Goal: Task Accomplishment & Management: Use online tool/utility

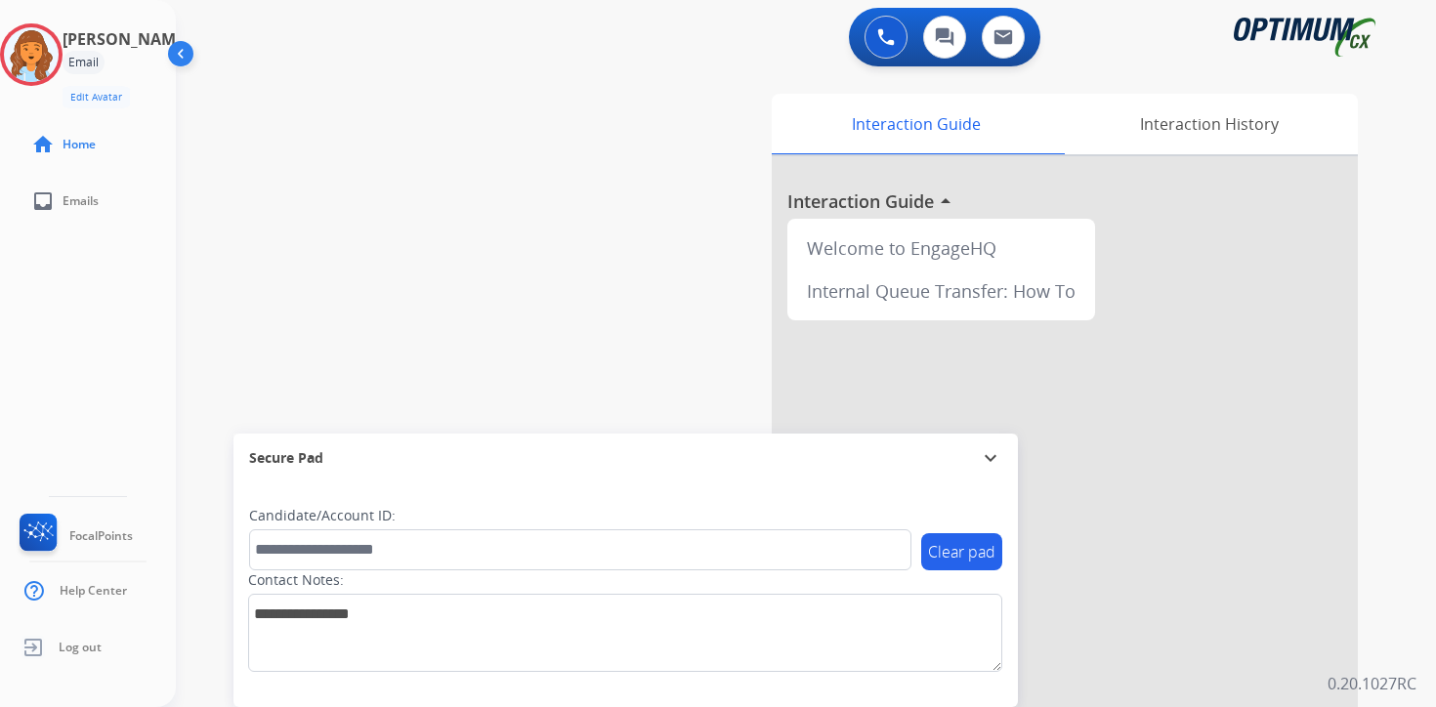
click at [986, 692] on div "Clear pad Candidate/Account ID: Contact Notes:" at bounding box center [625, 595] width 784 height 225
click at [63, 25] on div "Agent: [PERSON_NAME] Profile: OCX Training" at bounding box center [31, 54] width 63 height 63
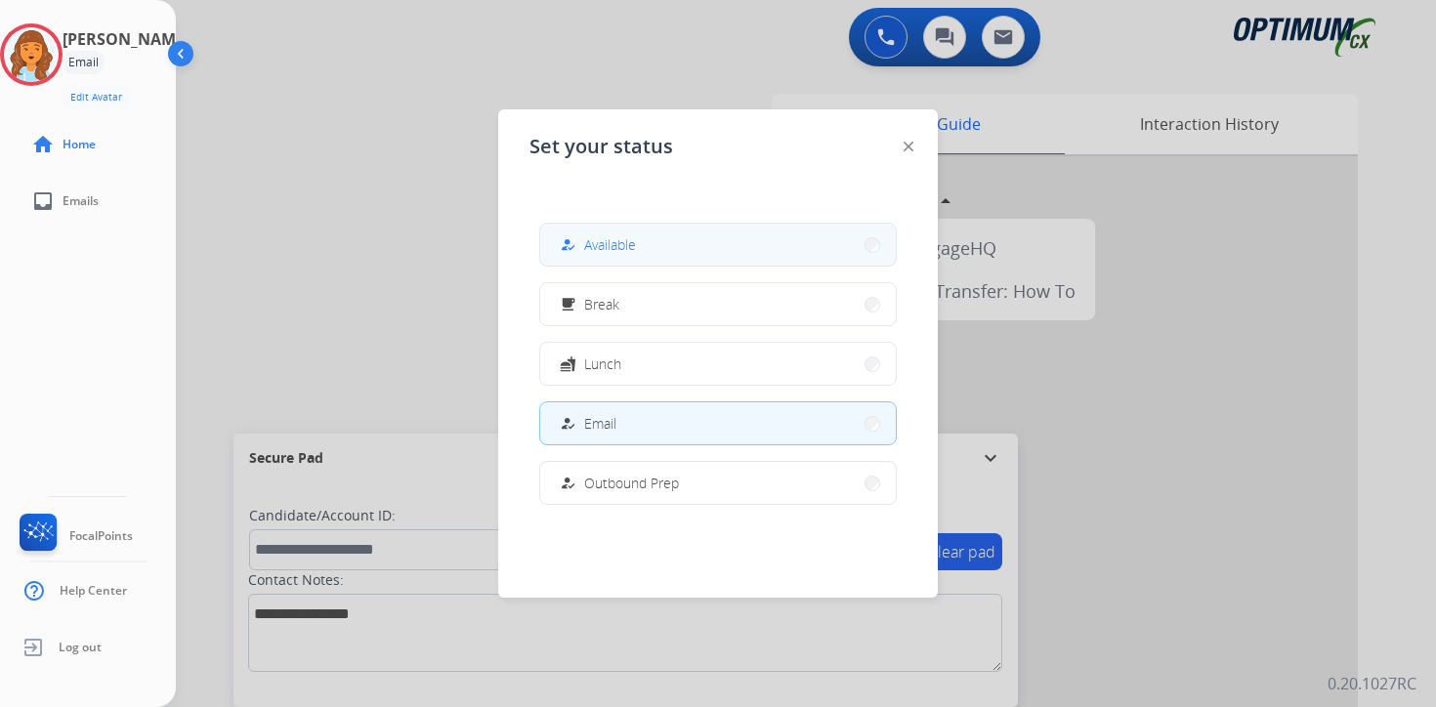
click at [620, 254] on span "Available" at bounding box center [610, 244] width 52 height 21
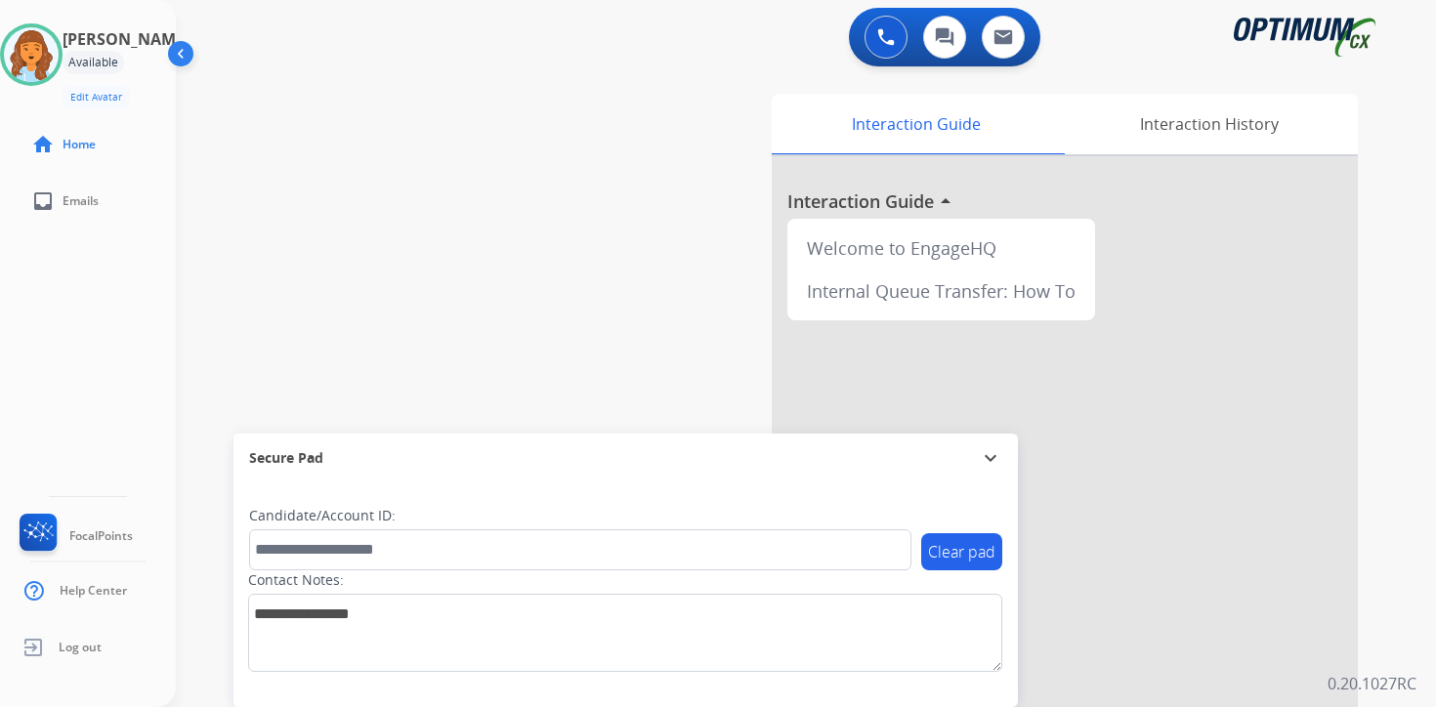
click at [629, 338] on div "swap_horiz Break voice bridge close_fullscreen Connect 3-Way Call merge_type Se…" at bounding box center [782, 477] width 1213 height 815
click at [1407, 665] on div "0 Voice Interactions 0 Chat Interactions 0 Email Interactions swap_horiz Break …" at bounding box center [806, 353] width 1260 height 707
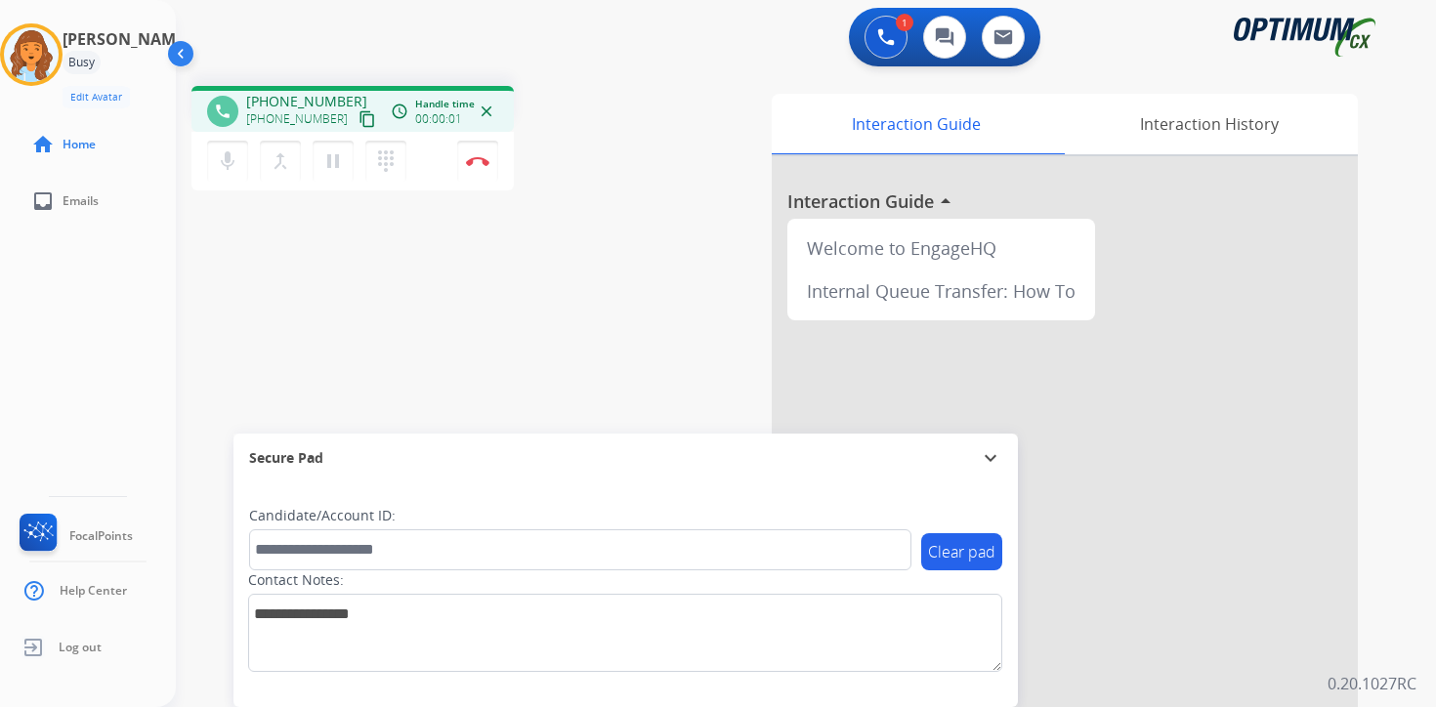
click at [359, 120] on mat-icon "content_copy" at bounding box center [368, 119] width 18 height 18
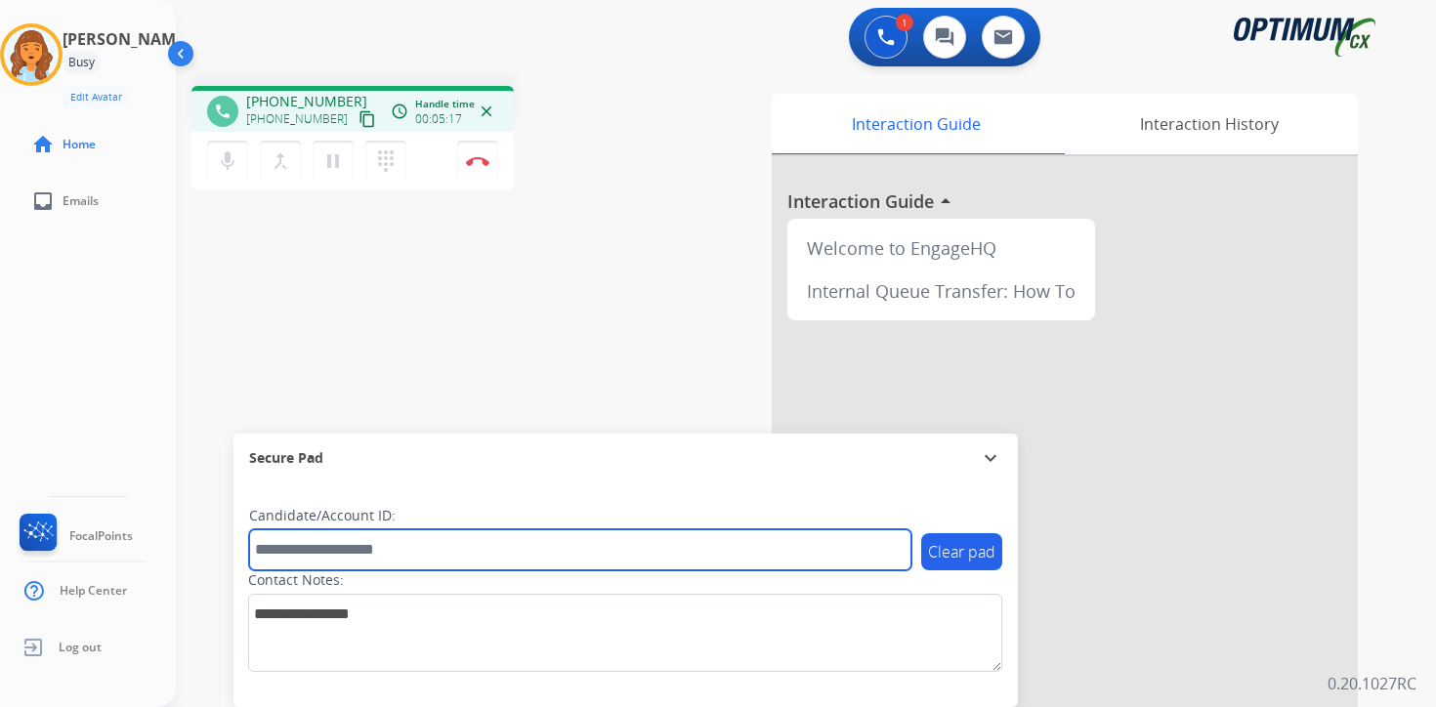
click at [471, 547] on input "text" at bounding box center [580, 549] width 662 height 41
click at [297, 551] on input "text" at bounding box center [580, 549] width 662 height 41
type input "*******"
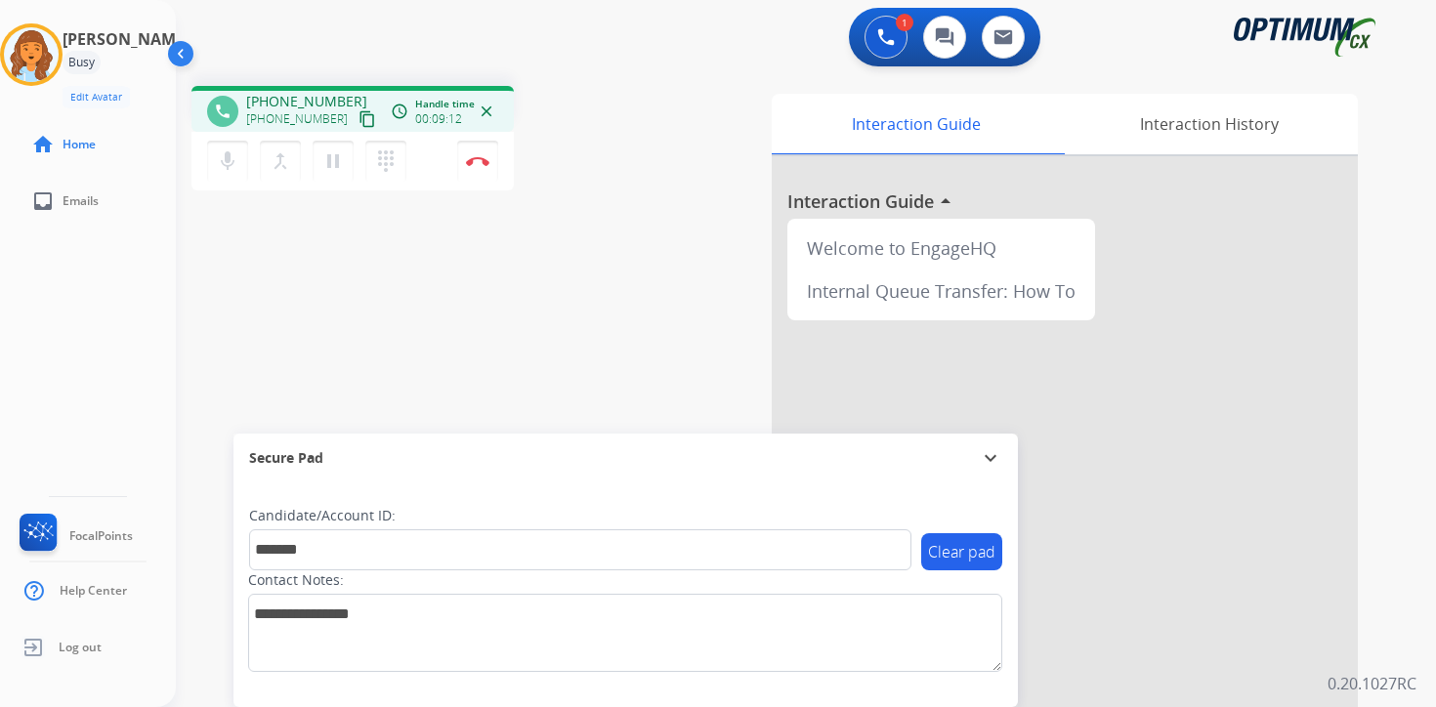
click at [371, 397] on div "phone [PHONE_NUMBER] [PHONE_NUMBER] content_copy access_time Call metrics Queue…" at bounding box center [782, 477] width 1213 height 815
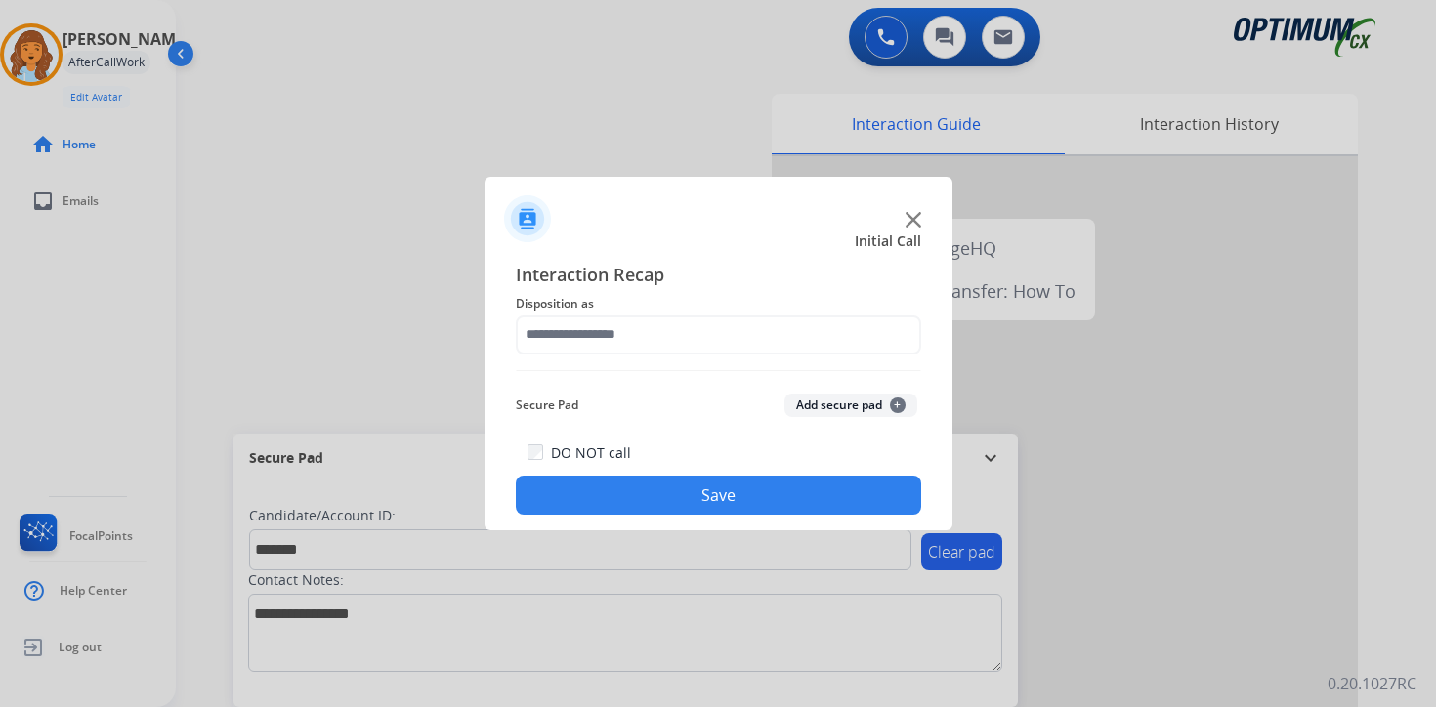
click at [893, 401] on span "+" at bounding box center [898, 406] width 16 height 16
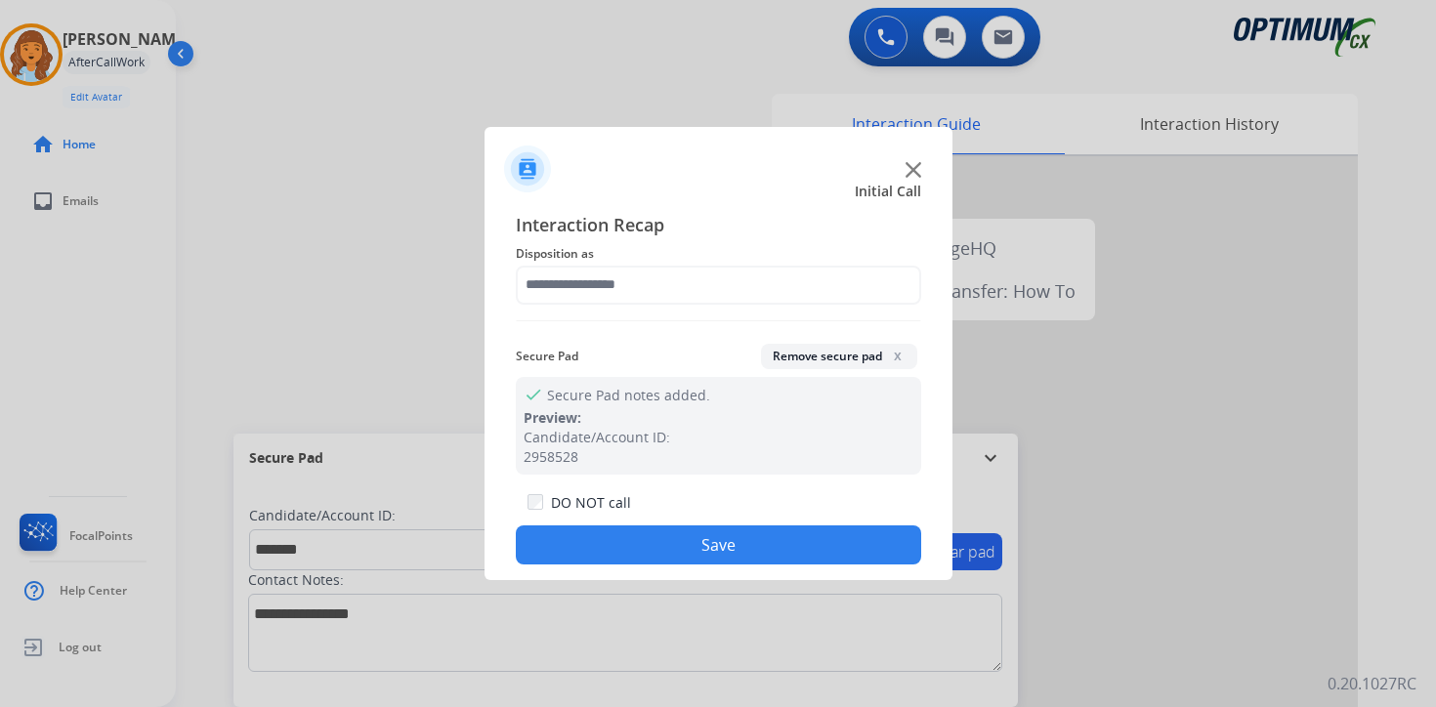
click at [612, 260] on span "Disposition as" at bounding box center [718, 253] width 405 height 23
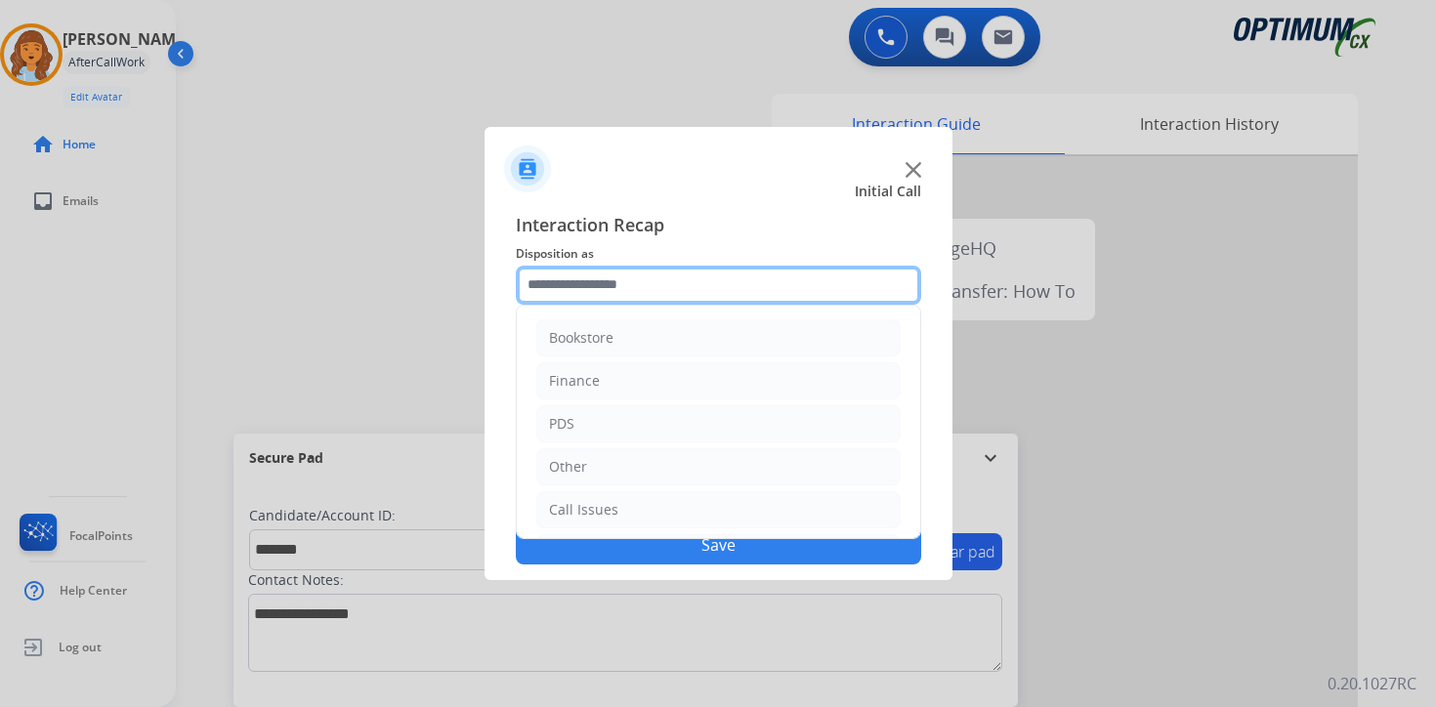
click at [611, 285] on input "text" at bounding box center [718, 285] width 405 height 39
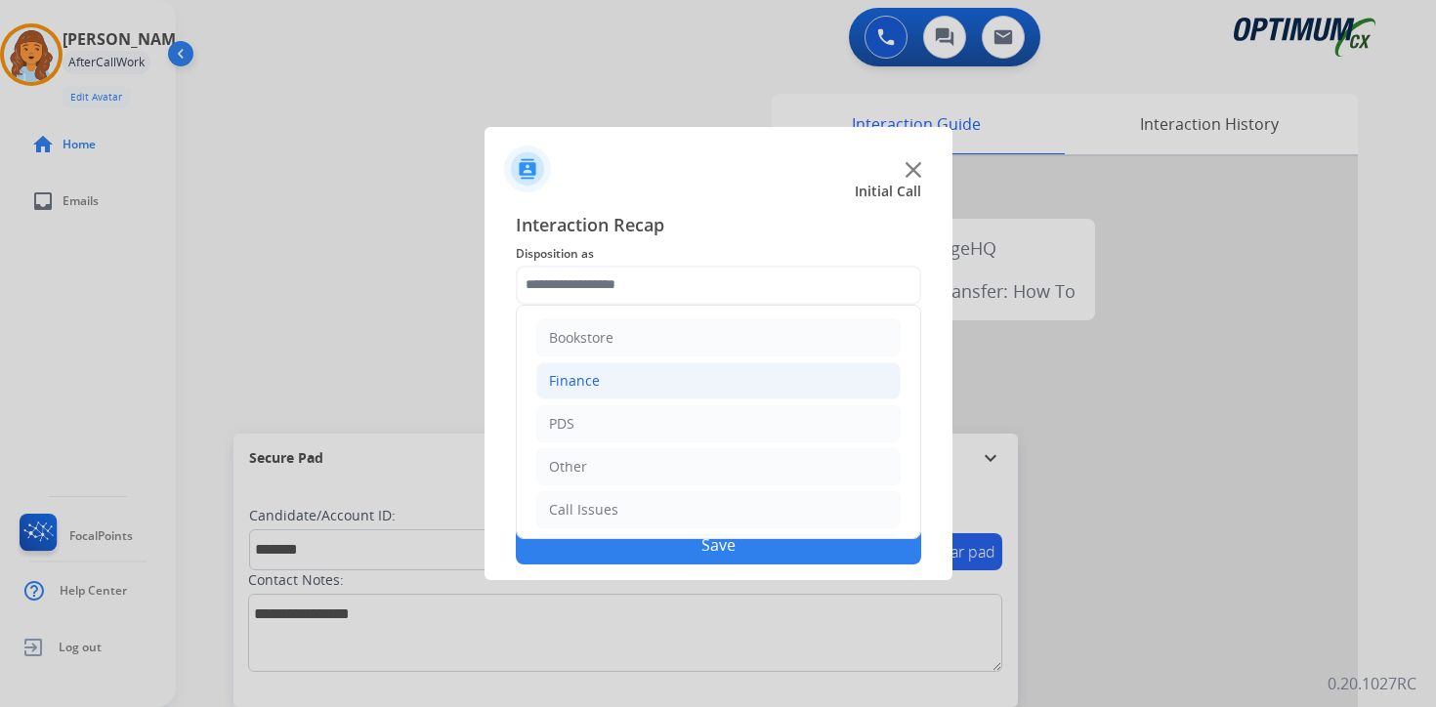
click at [609, 378] on li "Finance" at bounding box center [718, 380] width 364 height 37
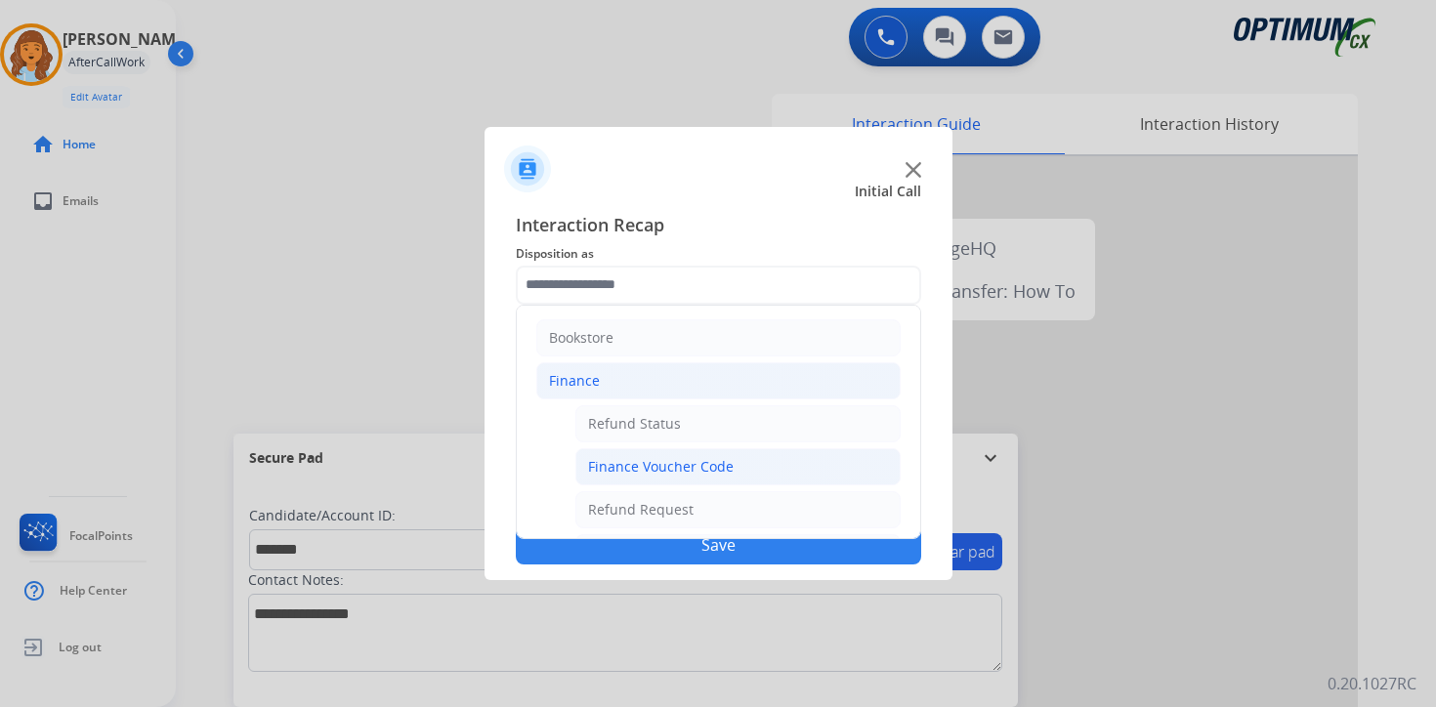
click at [628, 462] on div "Finance Voucher Code" at bounding box center [661, 467] width 146 height 20
type input "**********"
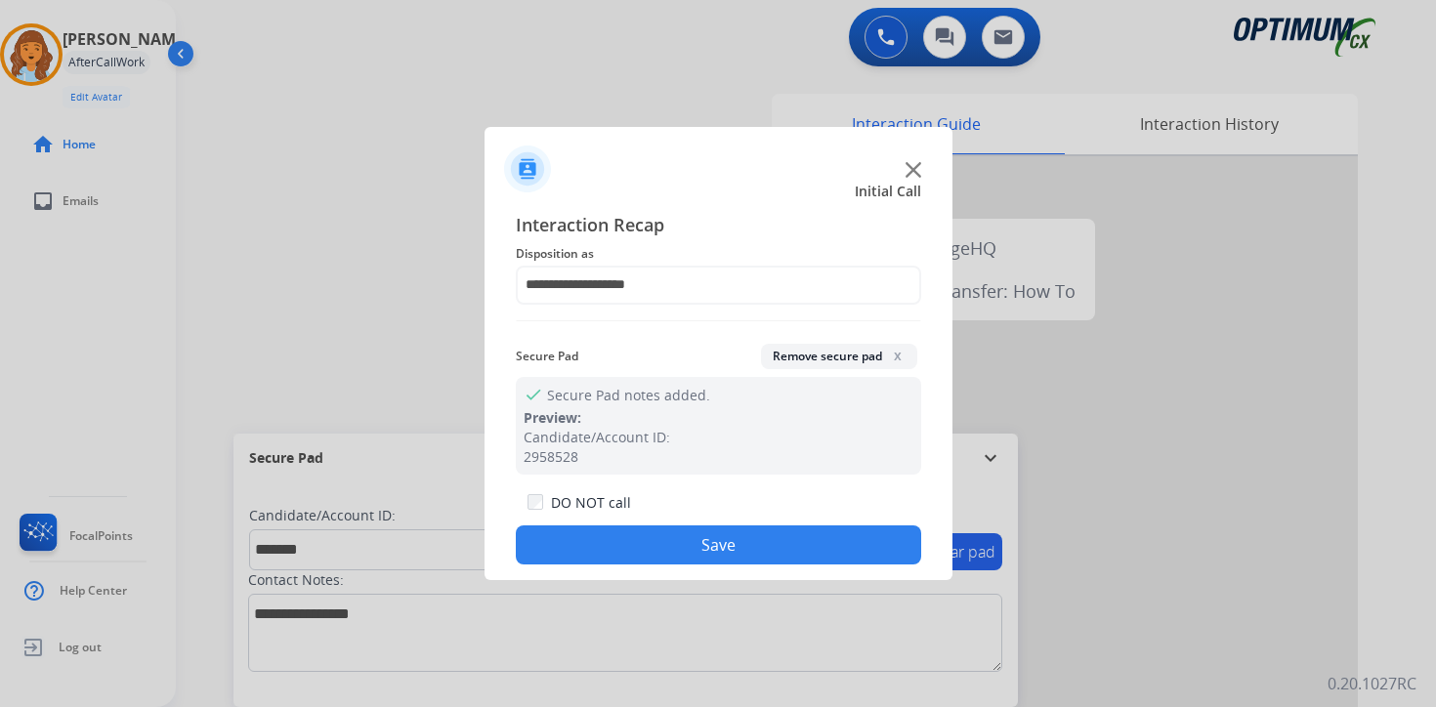
click at [637, 529] on button "Save" at bounding box center [718, 545] width 405 height 39
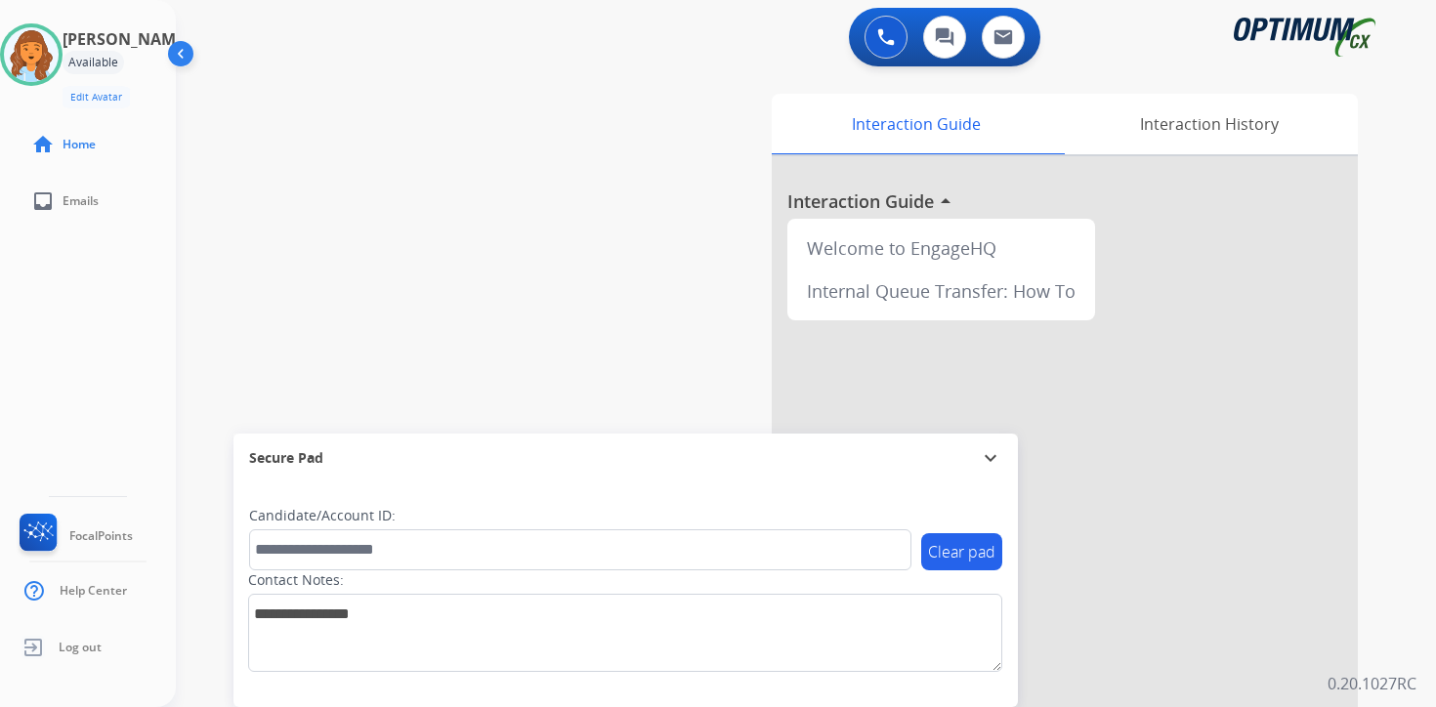
click at [1399, 456] on div "0 Voice Interactions 0 Chat Interactions 0 Email Interactions swap_horiz Break …" at bounding box center [806, 353] width 1260 height 707
click at [37, 60] on img at bounding box center [31, 54] width 55 height 55
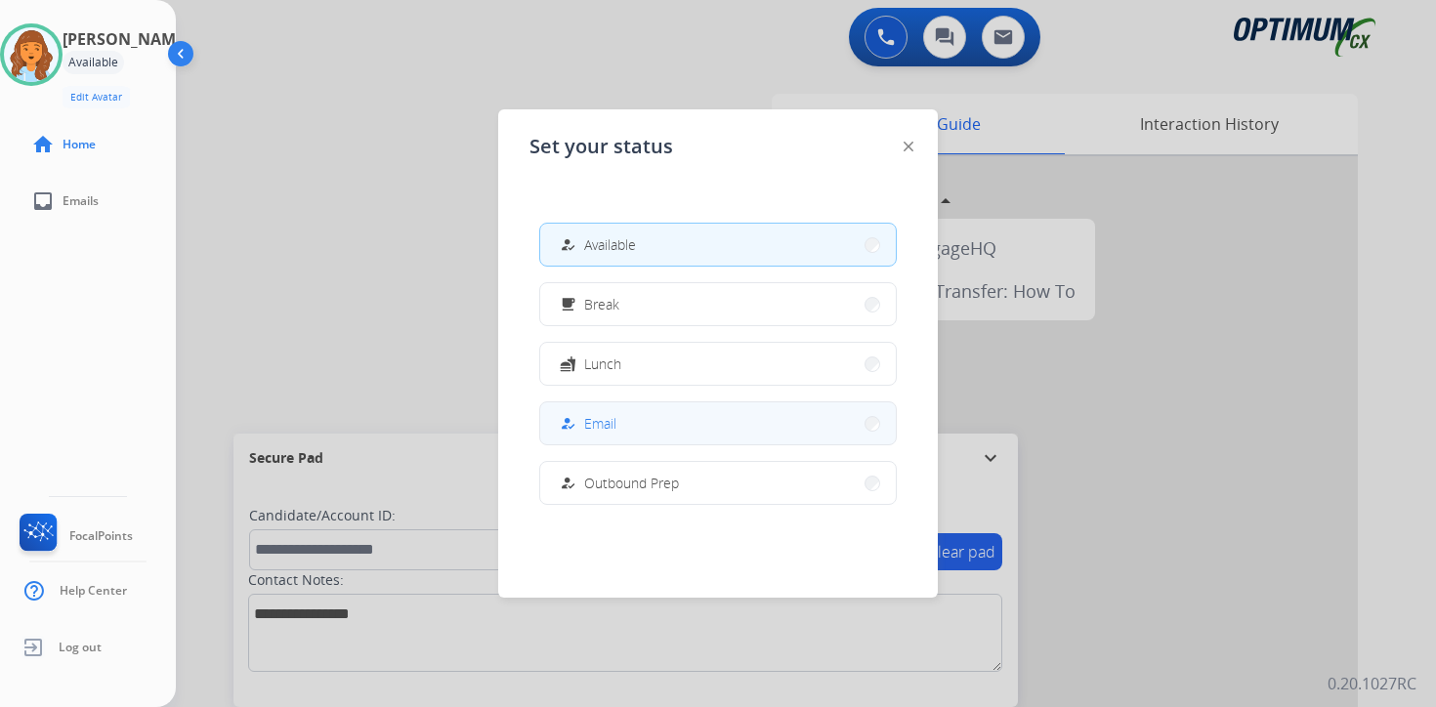
click at [645, 426] on button "how_to_reg Email" at bounding box center [718, 423] width 356 height 42
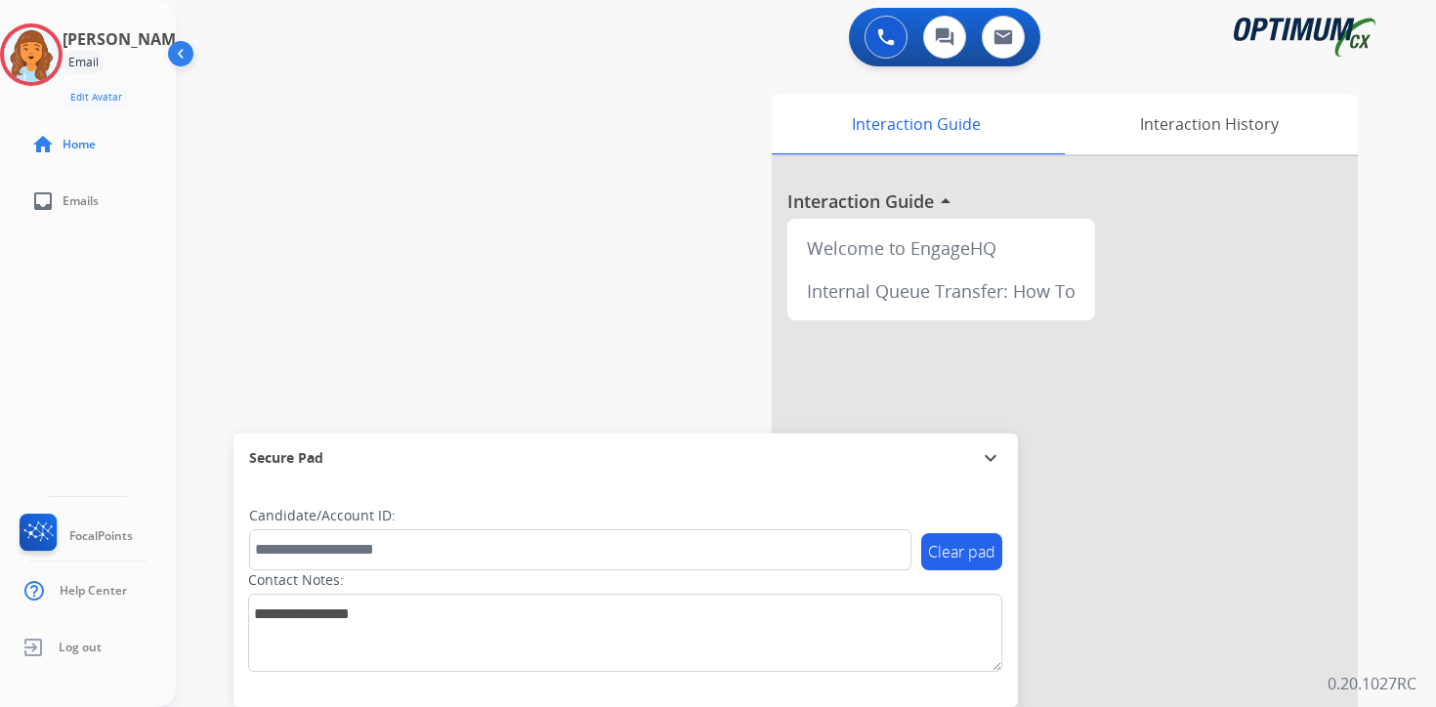
click at [1417, 659] on div "0 Voice Interactions 0 Chat Interactions 0 Email Interactions swap_horiz Break …" at bounding box center [806, 353] width 1260 height 707
click at [81, 49] on div "[PERSON_NAME] Email Edit Avatar Agent: [PERSON_NAME] Profile: OCX Training" at bounding box center [88, 65] width 176 height 85
click at [51, 39] on img at bounding box center [31, 54] width 55 height 55
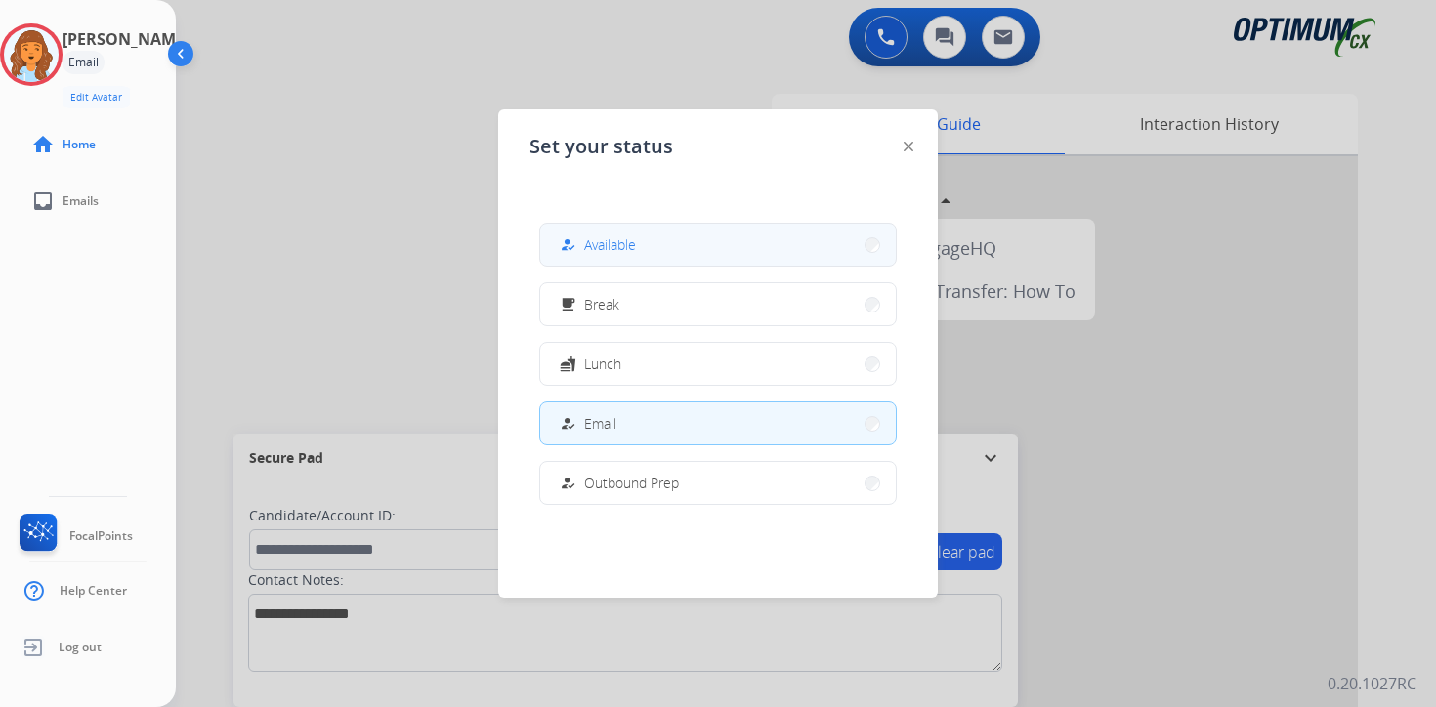
click at [720, 235] on button "how_to_reg Available" at bounding box center [718, 245] width 356 height 42
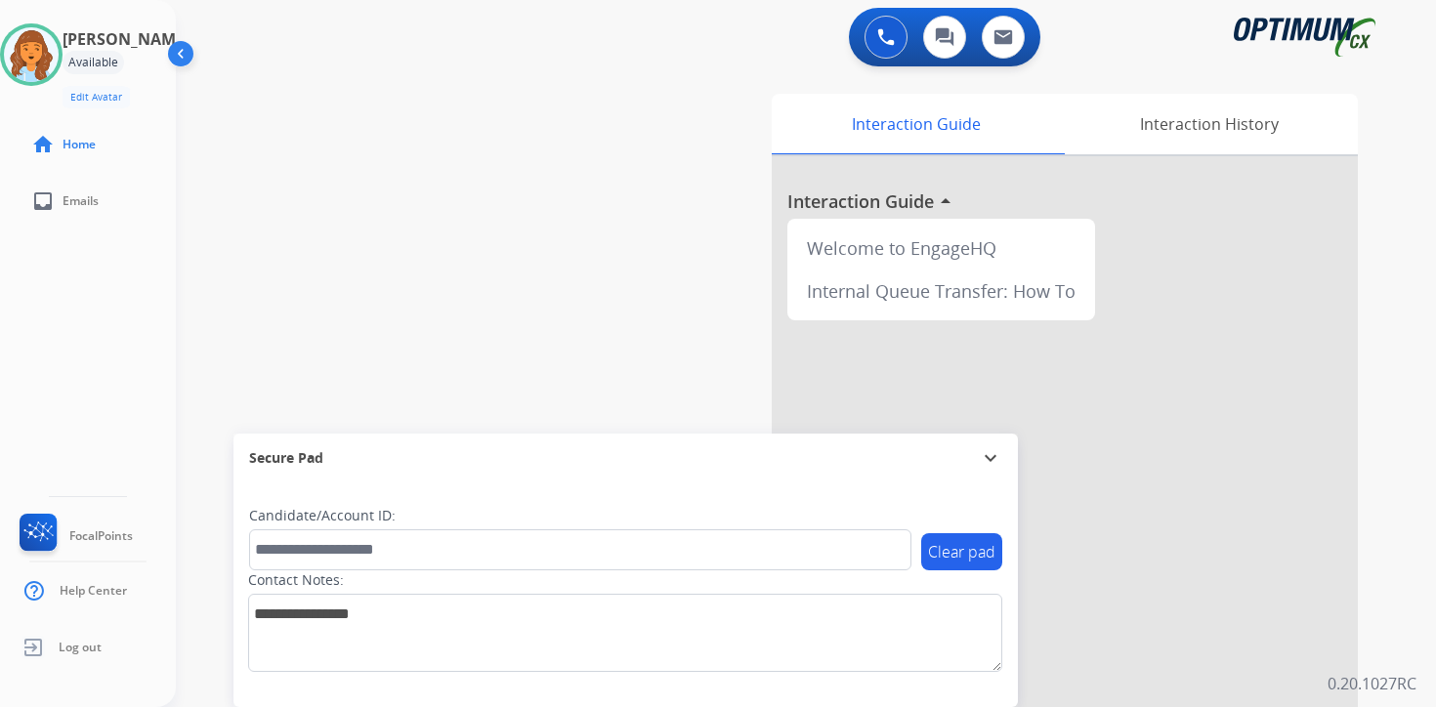
drag, startPoint x: 1409, startPoint y: 515, endPoint x: 1388, endPoint y: 523, distance: 22.0
click at [1409, 515] on div "0 Voice Interactions 0 Chat Interactions 0 Email Interactions swap_horiz Break …" at bounding box center [806, 353] width 1260 height 707
click at [1374, 618] on div "Interaction Guide Interaction History Interaction Guide arrow_drop_up Welcome t…" at bounding box center [1035, 485] width 708 height 799
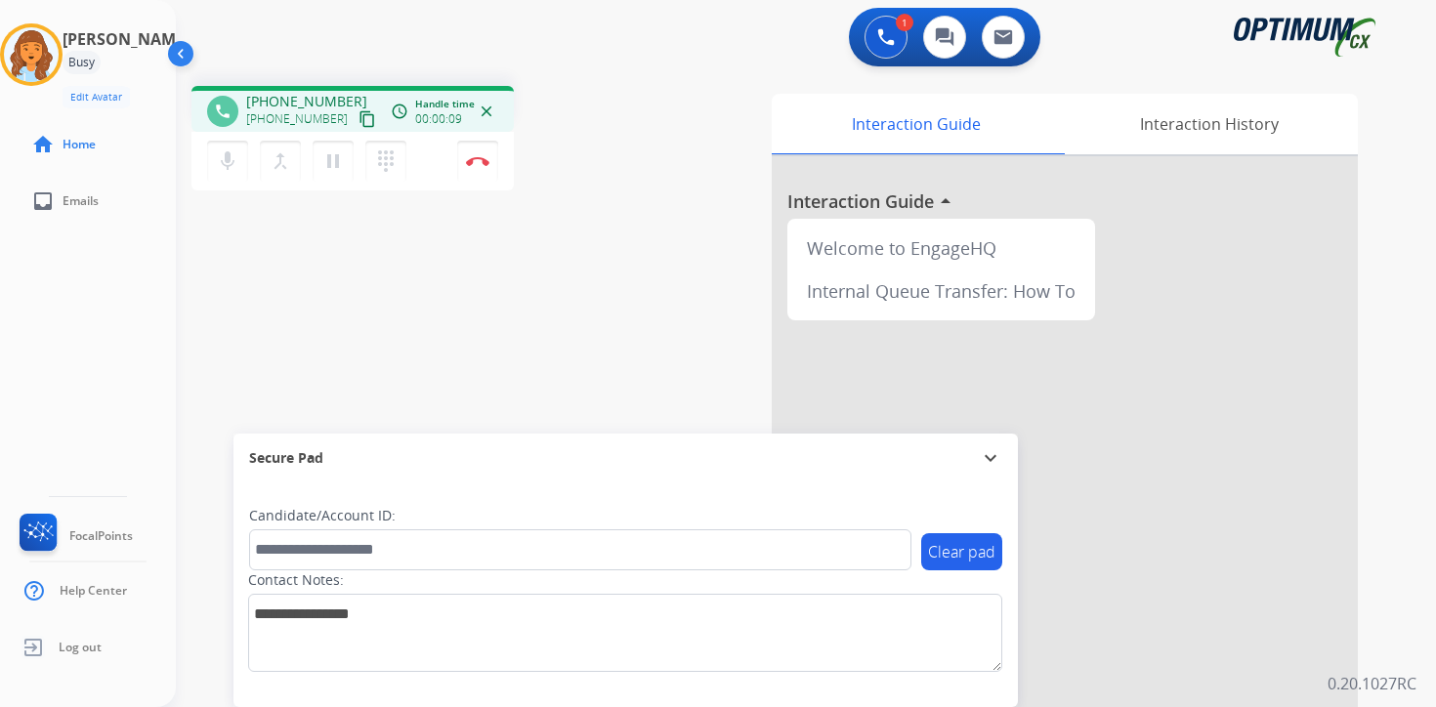
click at [1412, 512] on div "1 Voice Interactions 0 Chat Interactions 0 Email Interactions phone [PHONE_NUMB…" at bounding box center [806, 353] width 1260 height 707
click at [359, 114] on mat-icon "content_copy" at bounding box center [368, 119] width 18 height 18
click at [1403, 660] on div "1 Voice Interactions 0 Chat Interactions 0 Email Interactions phone [PHONE_NUMB…" at bounding box center [806, 353] width 1260 height 707
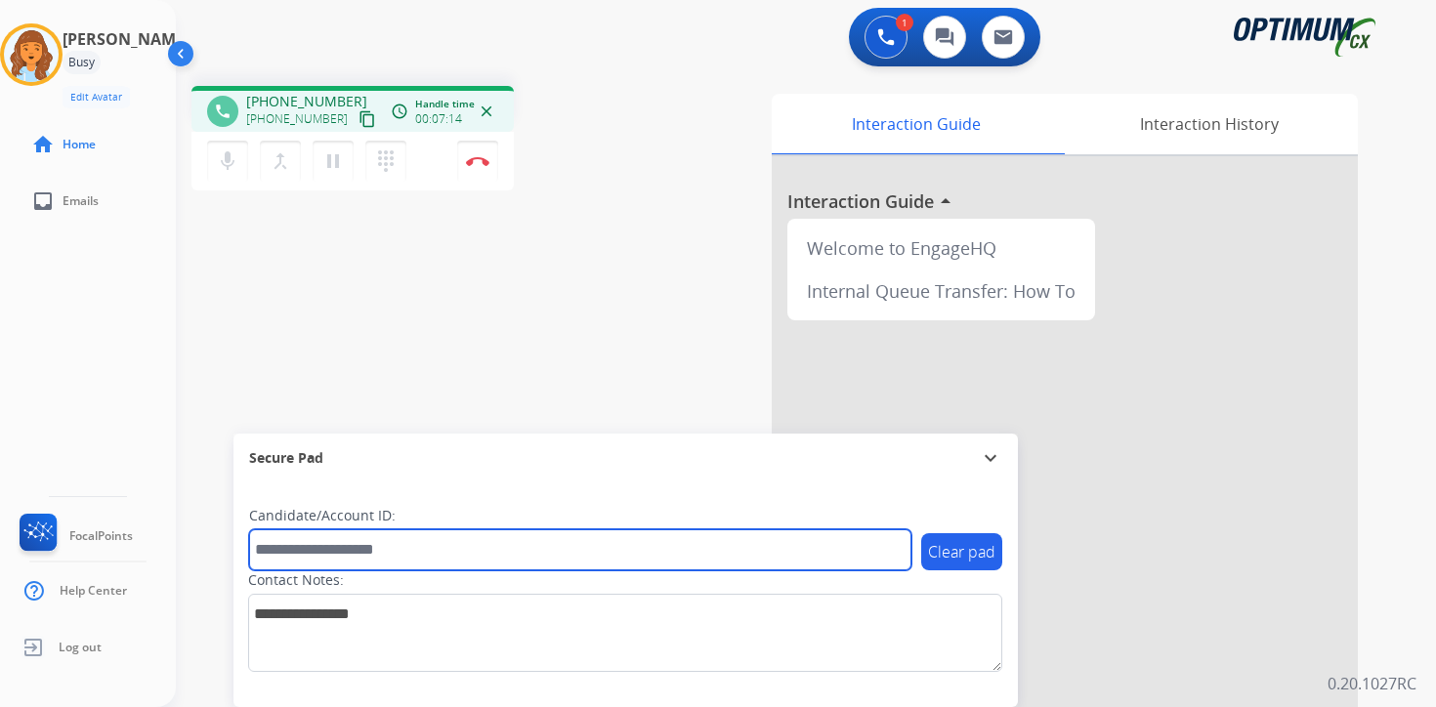
click at [365, 545] on input "text" at bounding box center [580, 549] width 662 height 41
type input "*******"
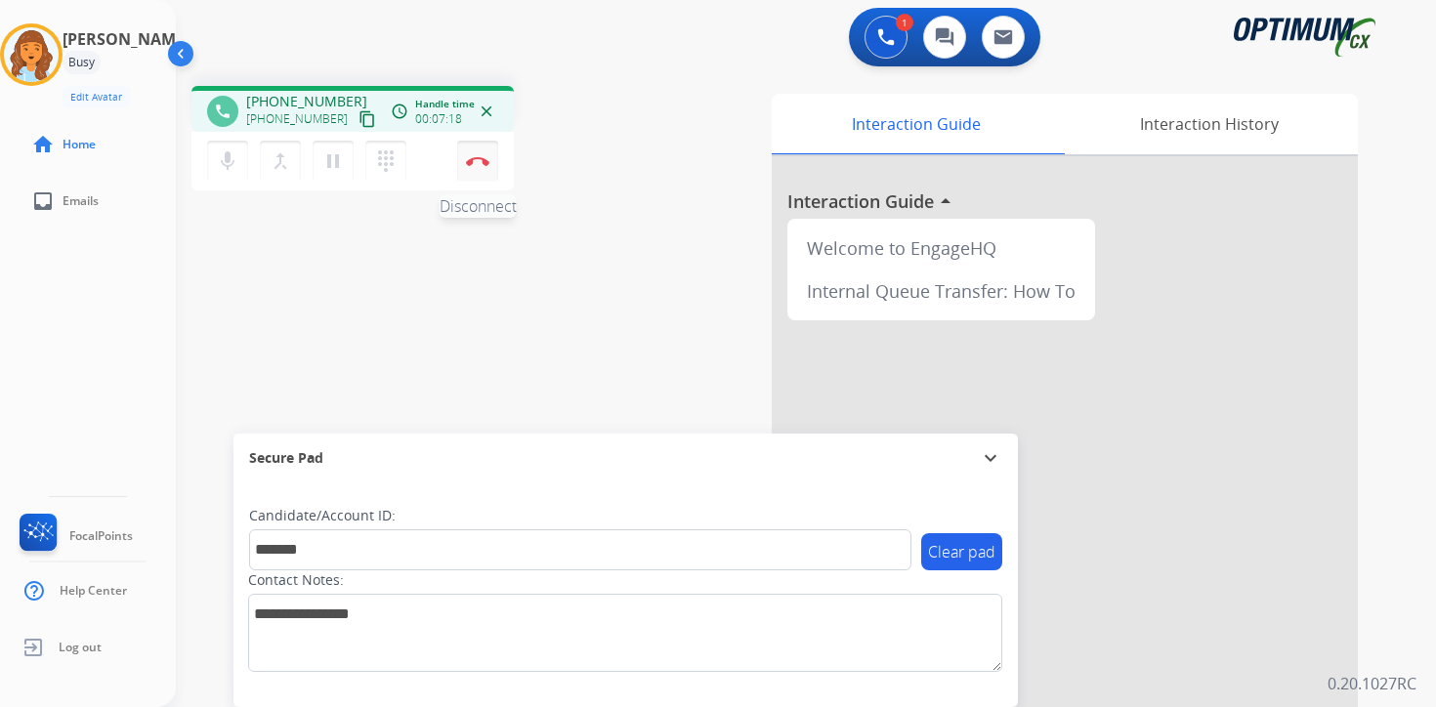
click at [480, 165] on img at bounding box center [477, 161] width 23 height 10
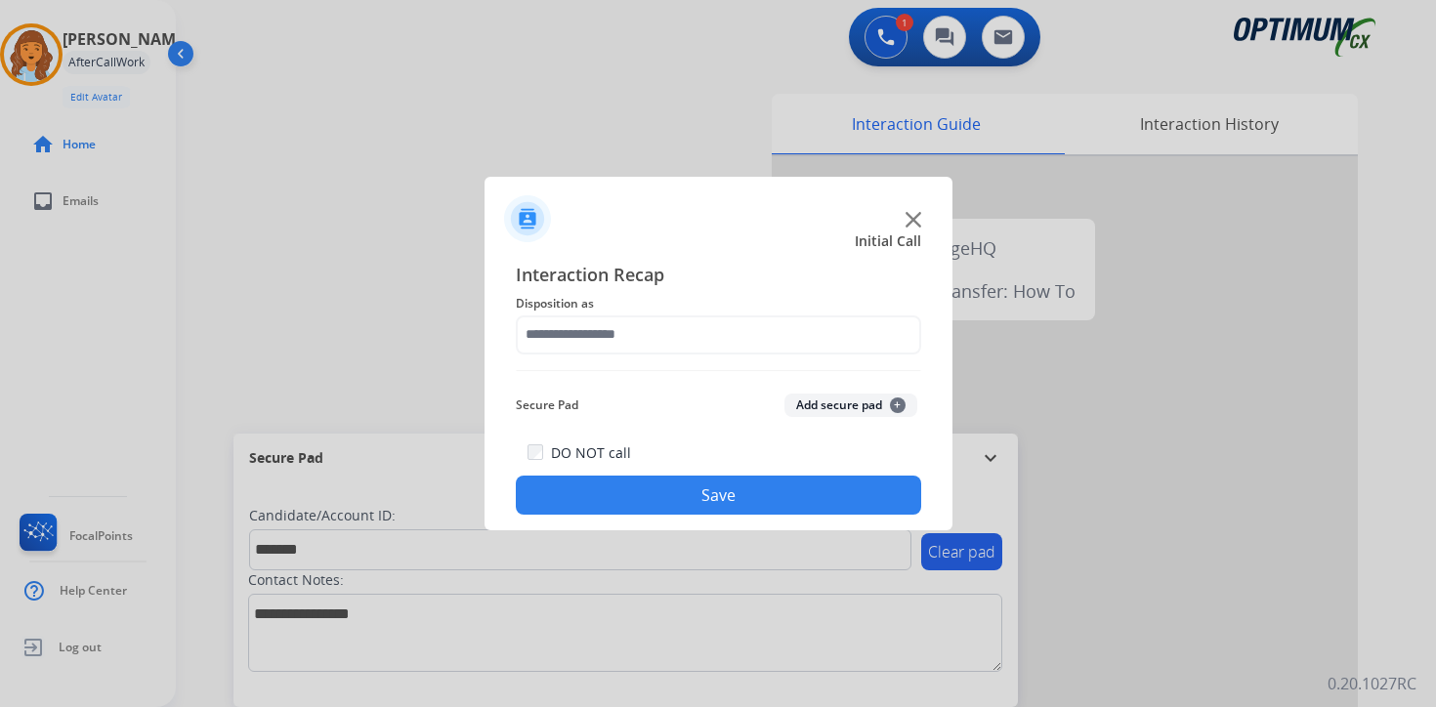
click at [888, 401] on button "Add secure pad +" at bounding box center [850, 405] width 133 height 23
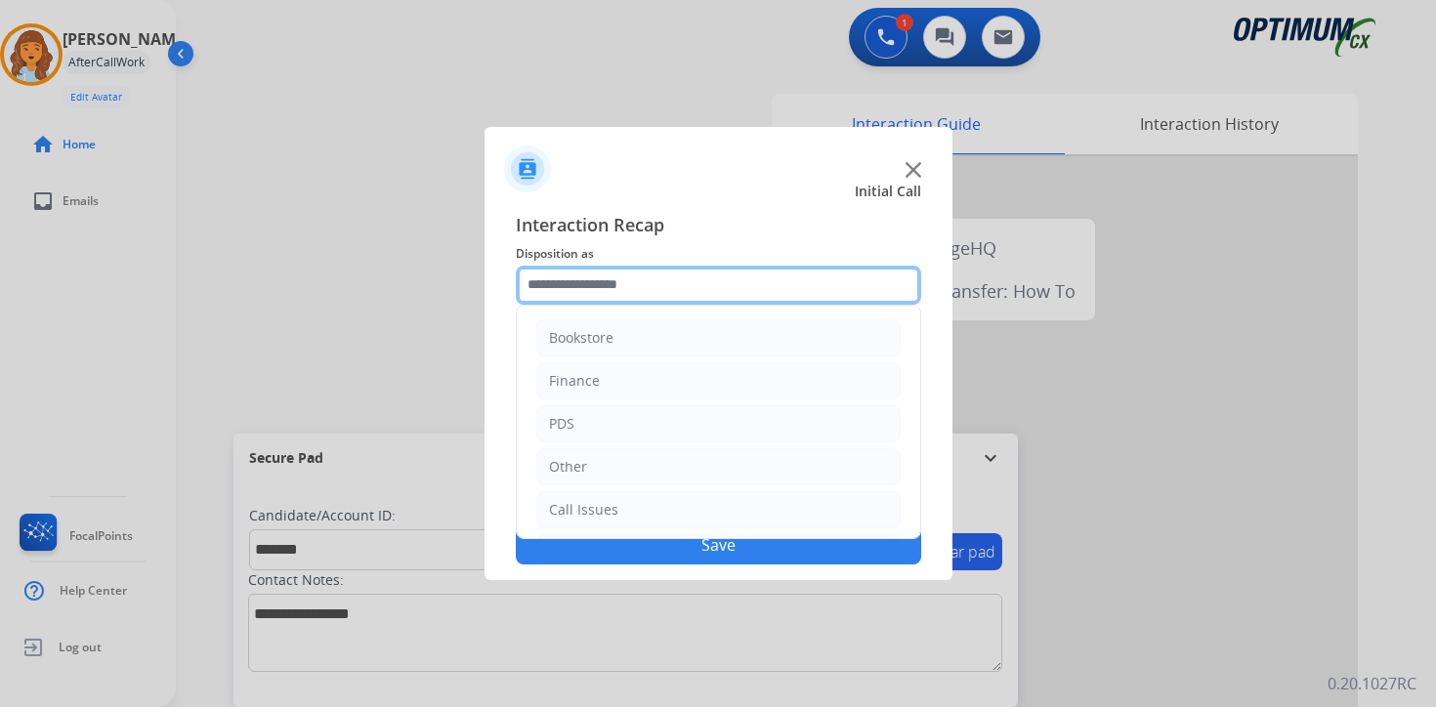
click at [705, 274] on input "text" at bounding box center [718, 285] width 405 height 39
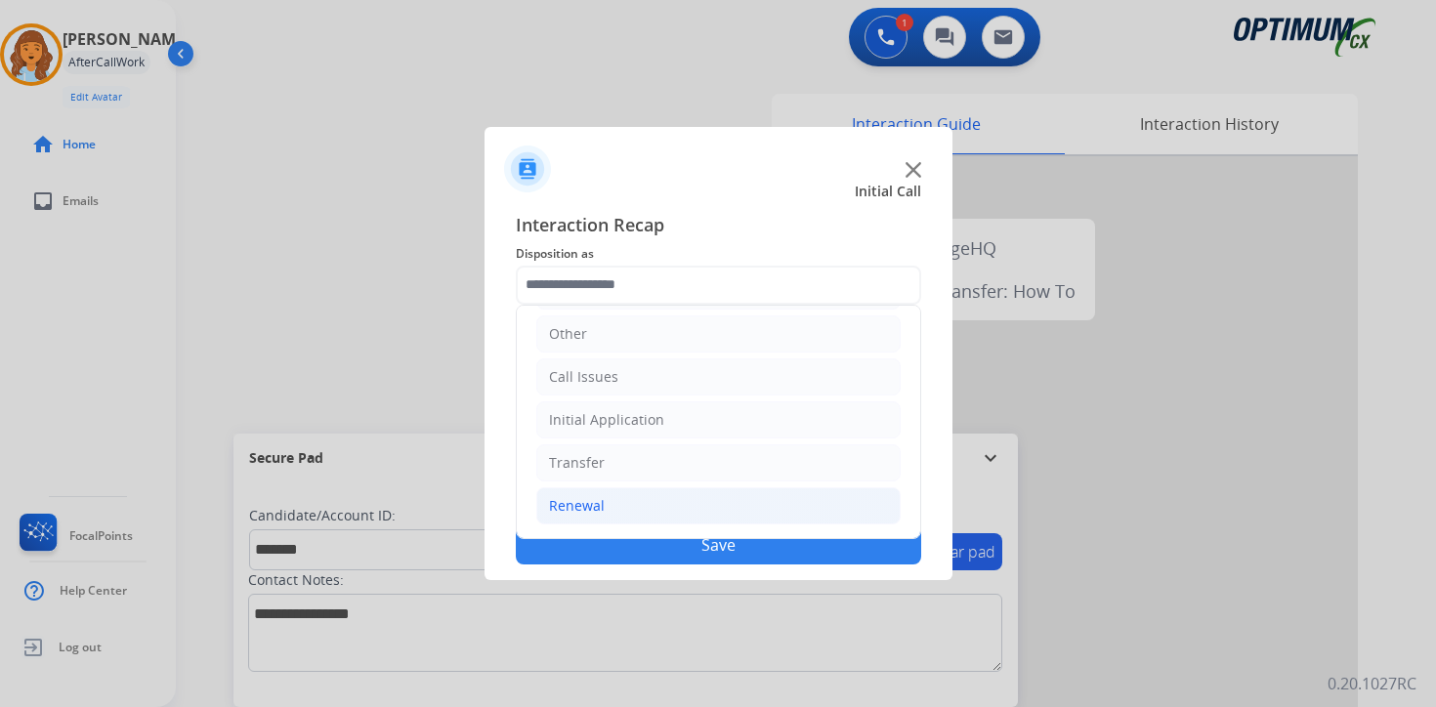
click at [687, 493] on li "Renewal" at bounding box center [718, 505] width 364 height 37
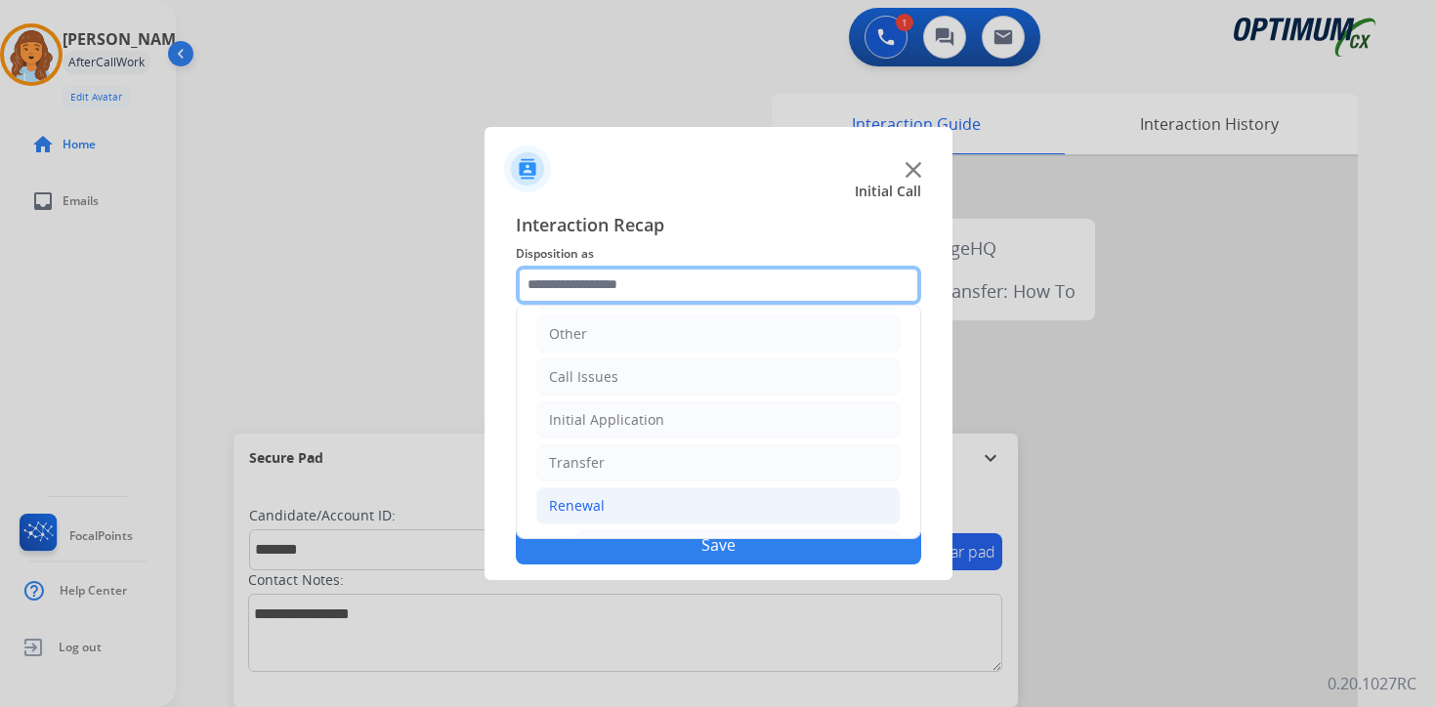
scroll to position [458, 0]
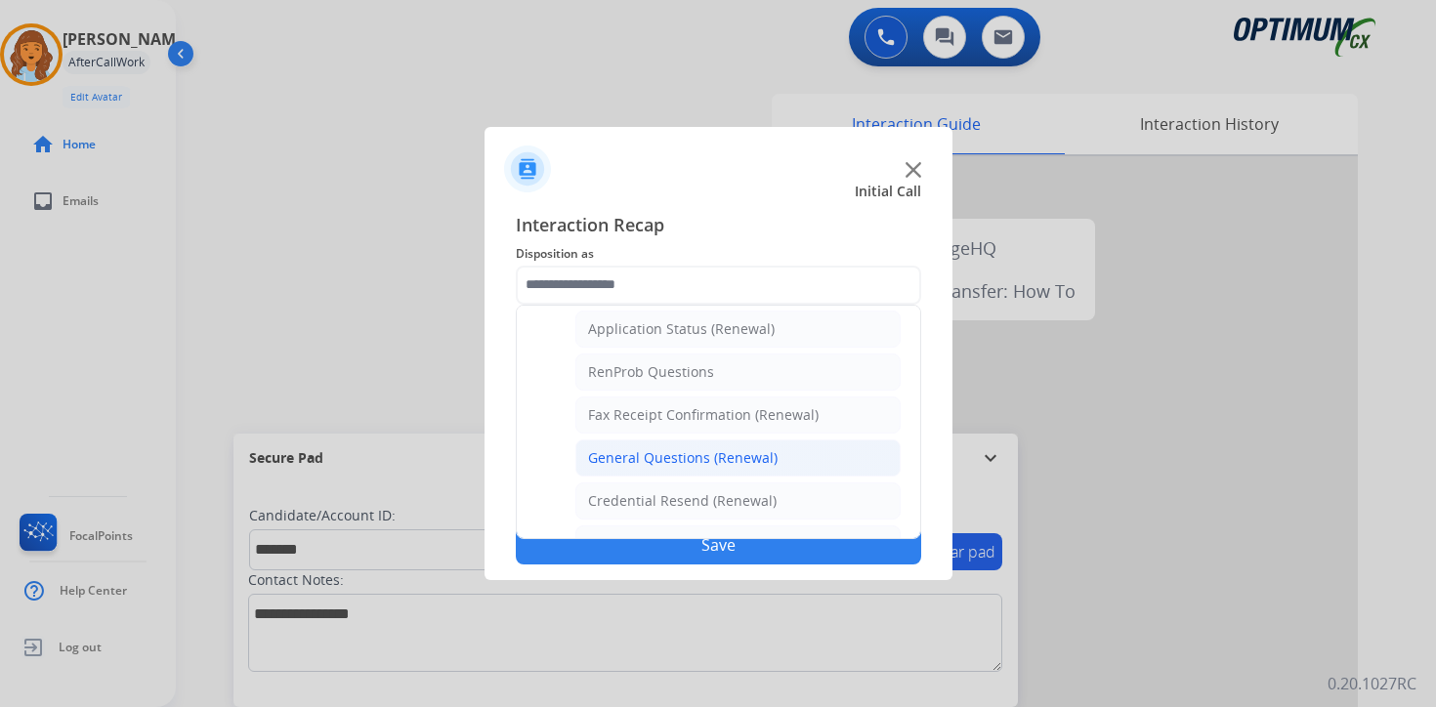
click at [682, 460] on div "General Questions (Renewal)" at bounding box center [683, 458] width 190 height 20
type input "**********"
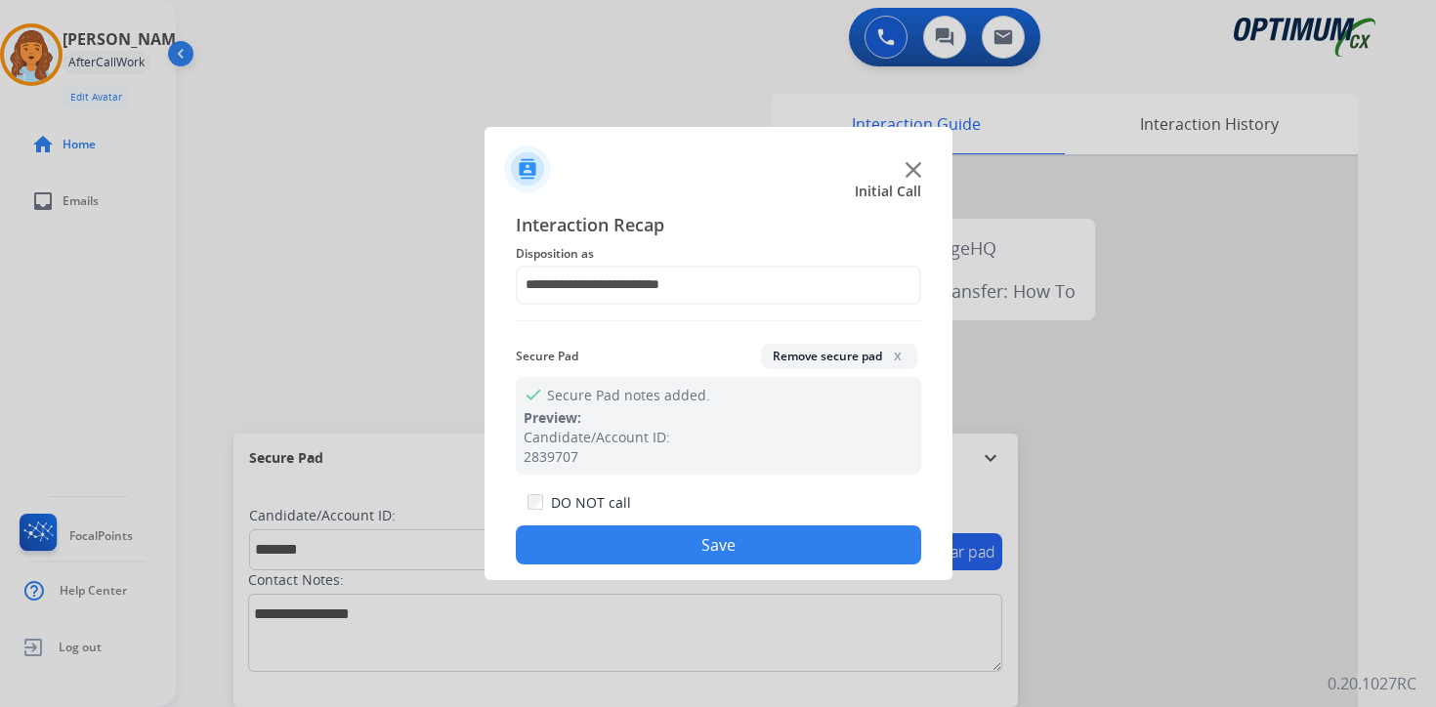
click at [691, 565] on div "DO NOT call Save" at bounding box center [718, 527] width 405 height 74
click at [636, 551] on button "Save" at bounding box center [718, 545] width 405 height 39
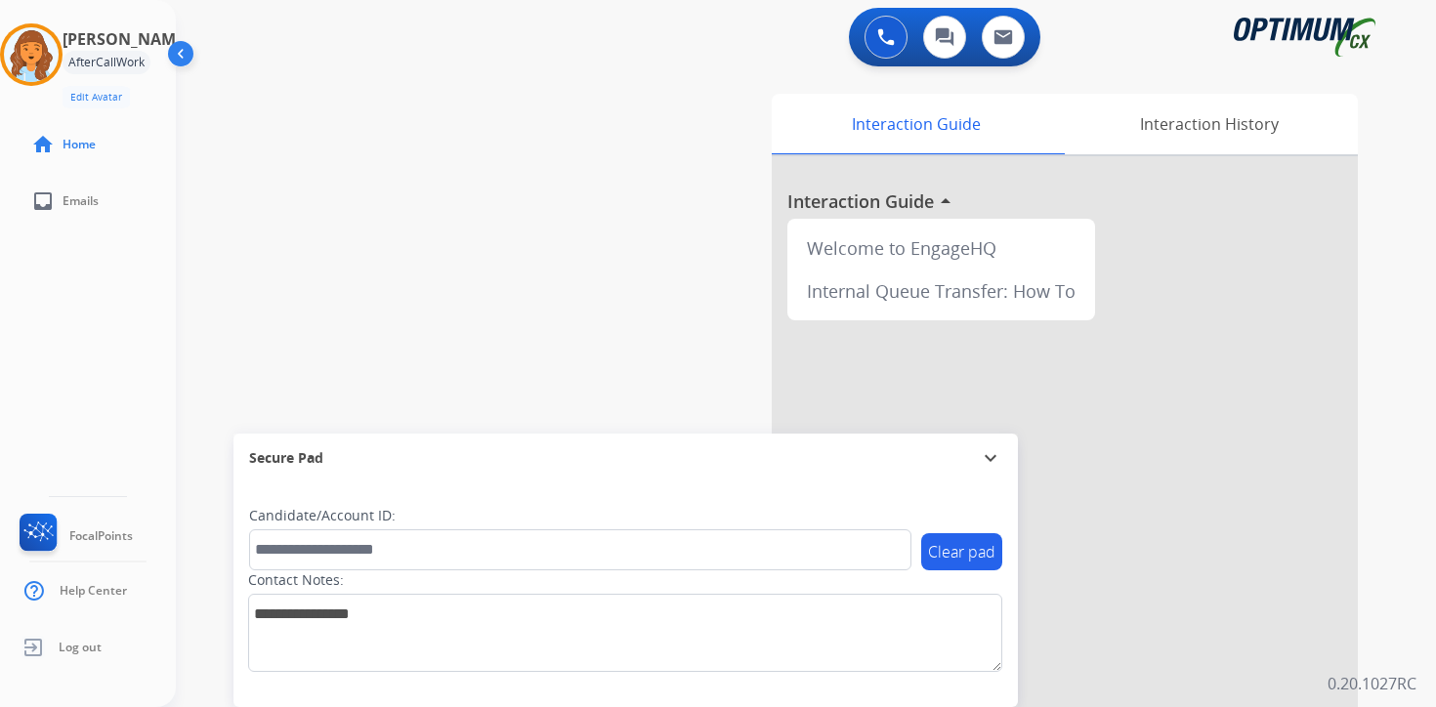
click at [1420, 533] on div "0 Voice Interactions 0 Chat Interactions 0 Email Interactions swap_horiz Break …" at bounding box center [806, 353] width 1260 height 707
click at [38, 56] on img at bounding box center [31, 54] width 55 height 55
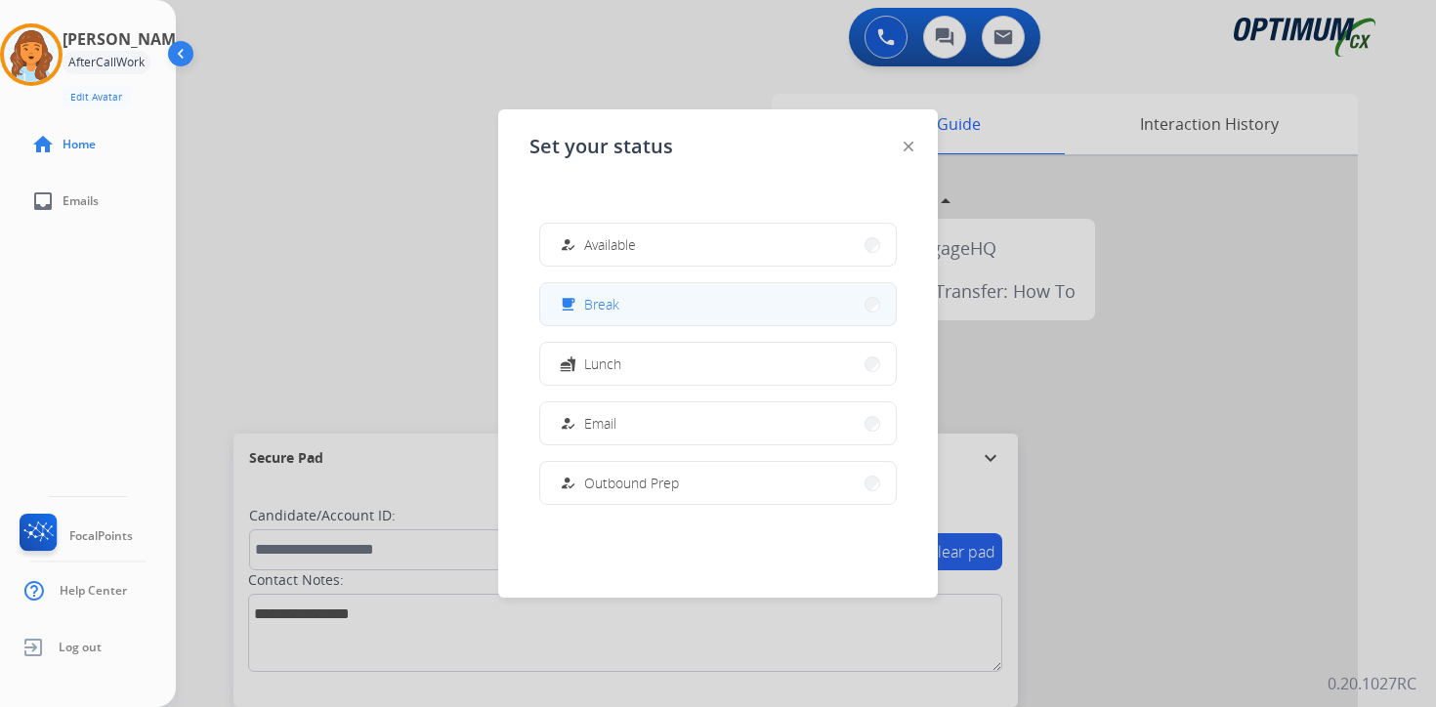
click at [596, 302] on span "Break" at bounding box center [601, 304] width 35 height 21
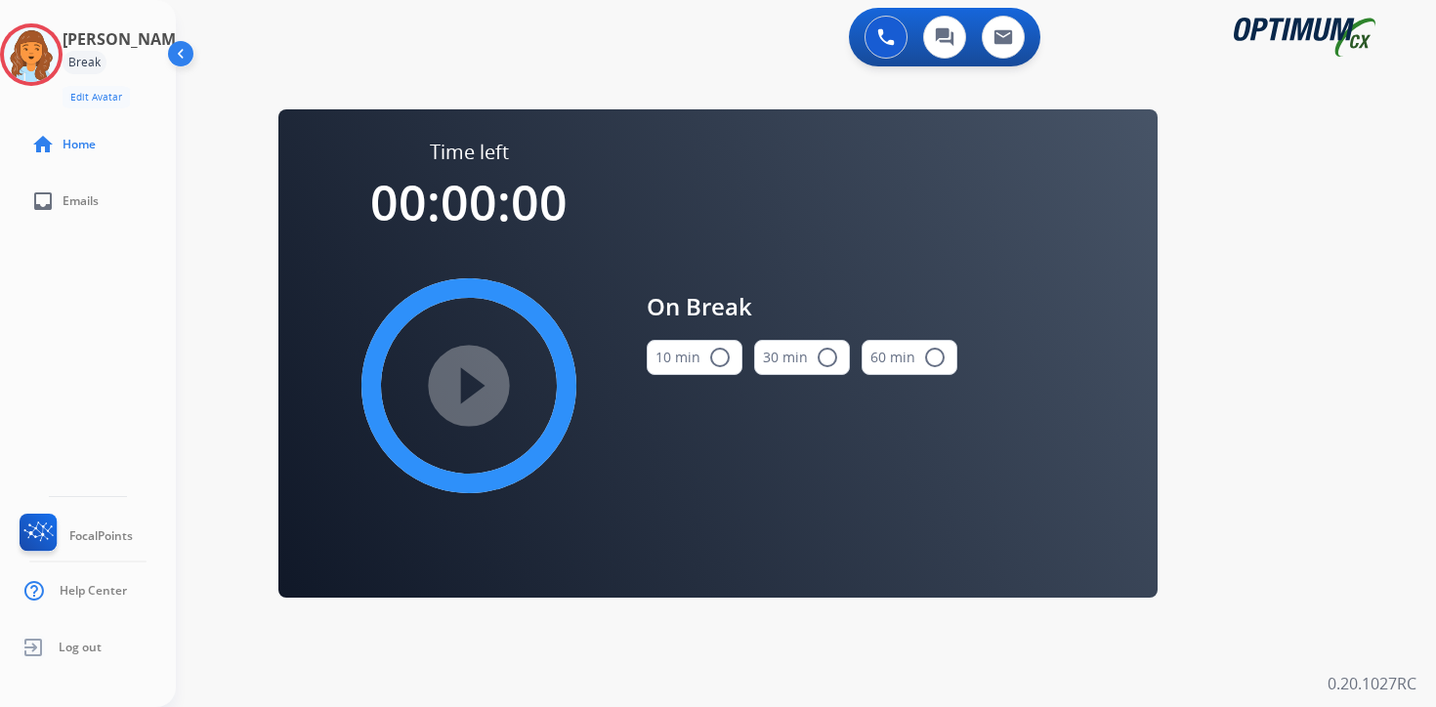
click at [1361, 463] on div "0 Voice Interactions 0 Chat Interactions 0 Email Interactions swap_horiz Break …" at bounding box center [806, 353] width 1260 height 707
click at [54, 64] on img at bounding box center [31, 54] width 55 height 55
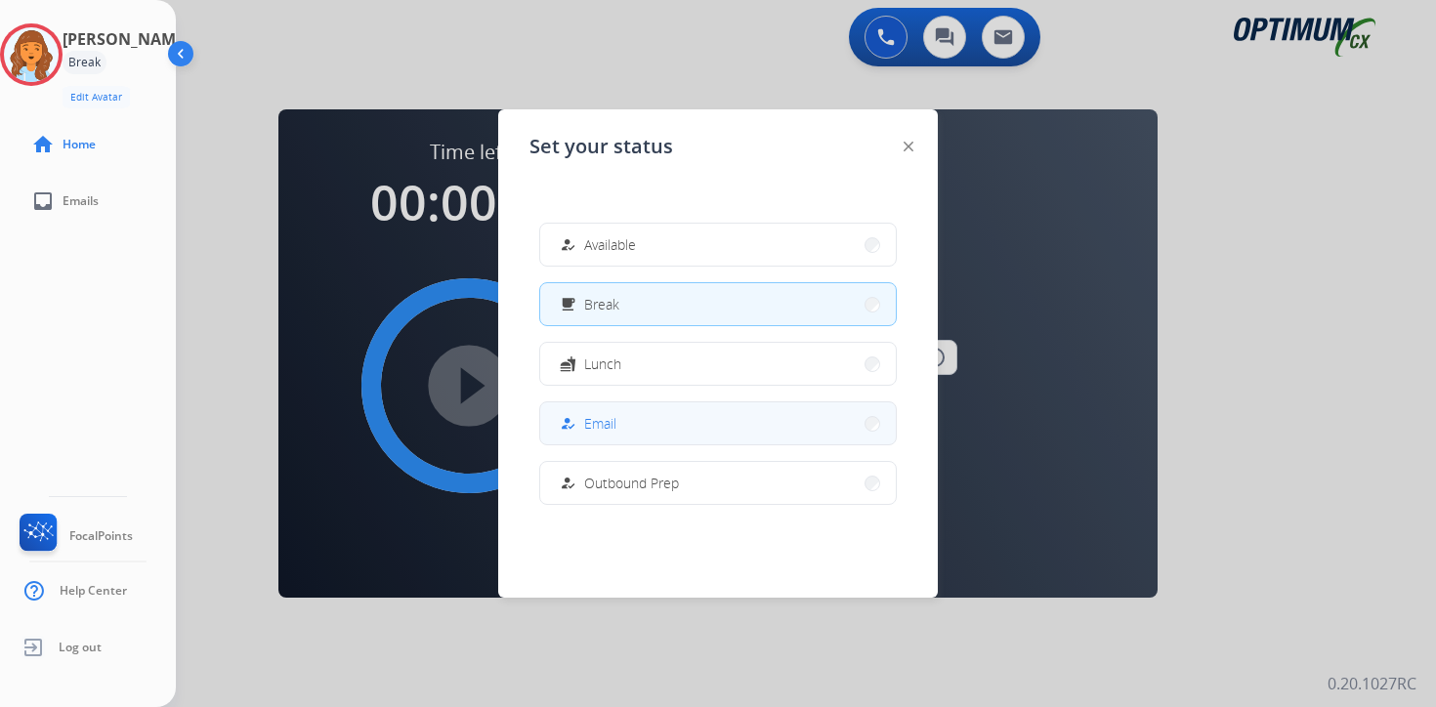
click at [572, 410] on button "how_to_reg Email" at bounding box center [718, 423] width 356 height 42
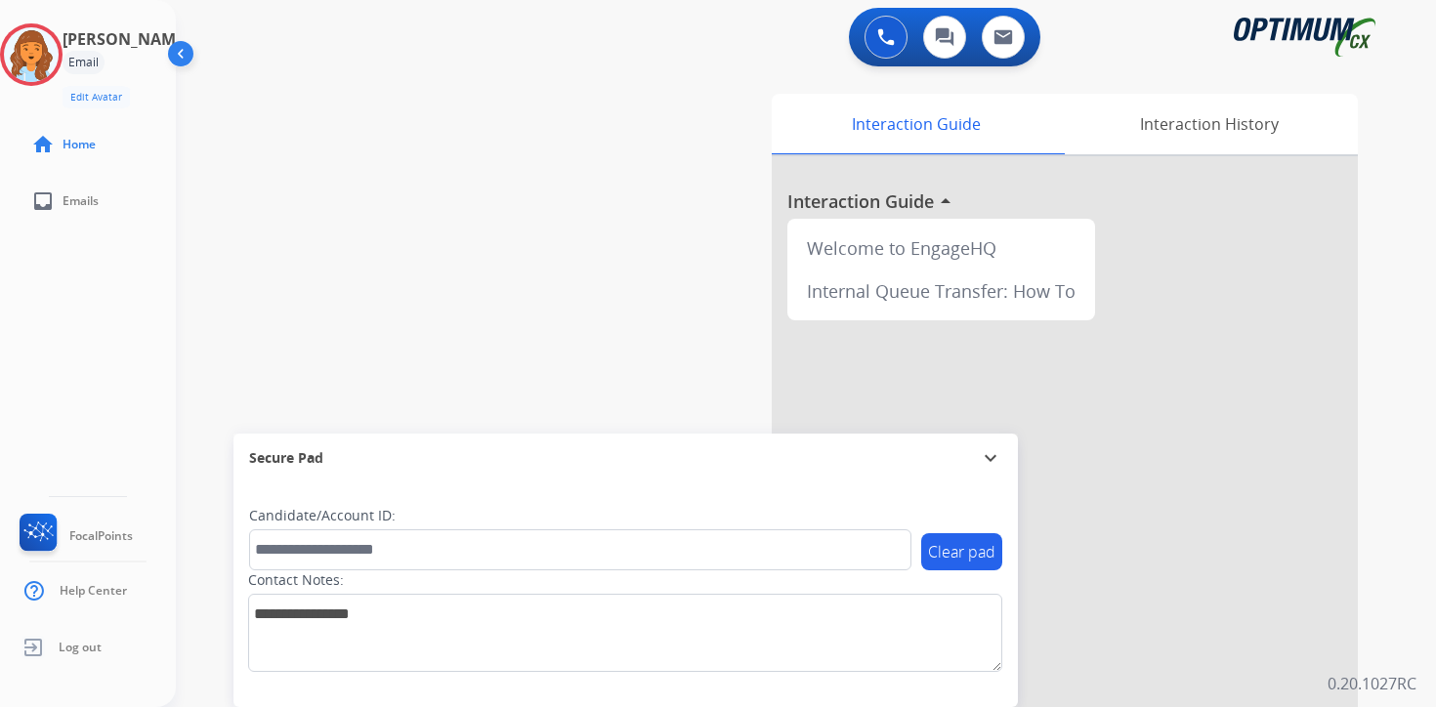
click at [1430, 691] on div "0 Voice Interactions 0 Chat Interactions 0 Email Interactions swap_horiz Break …" at bounding box center [806, 353] width 1260 height 707
click at [57, 44] on img at bounding box center [31, 54] width 55 height 55
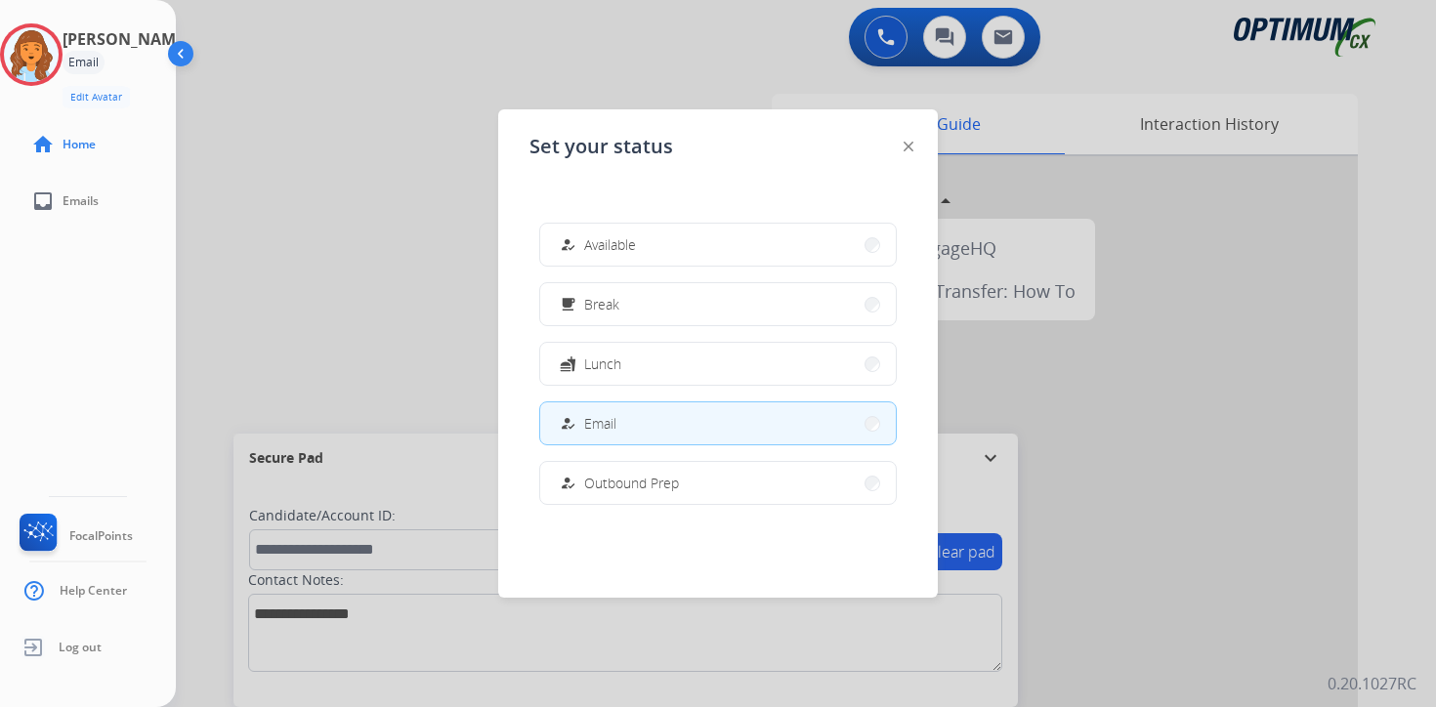
click at [599, 252] on span "Available" at bounding box center [610, 244] width 52 height 21
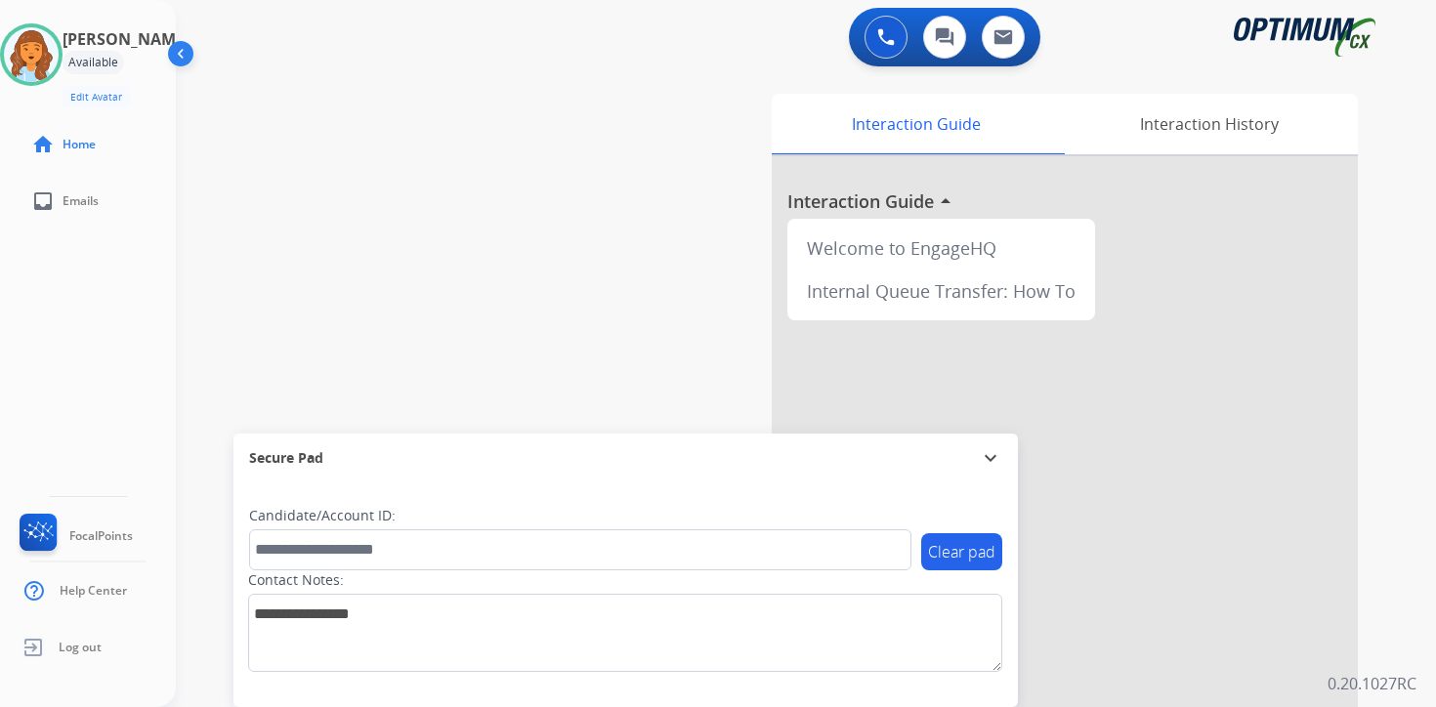
click at [418, 80] on div "swap_horiz Break voice bridge close_fullscreen Connect 3-Way Call merge_type Se…" at bounding box center [782, 477] width 1213 height 815
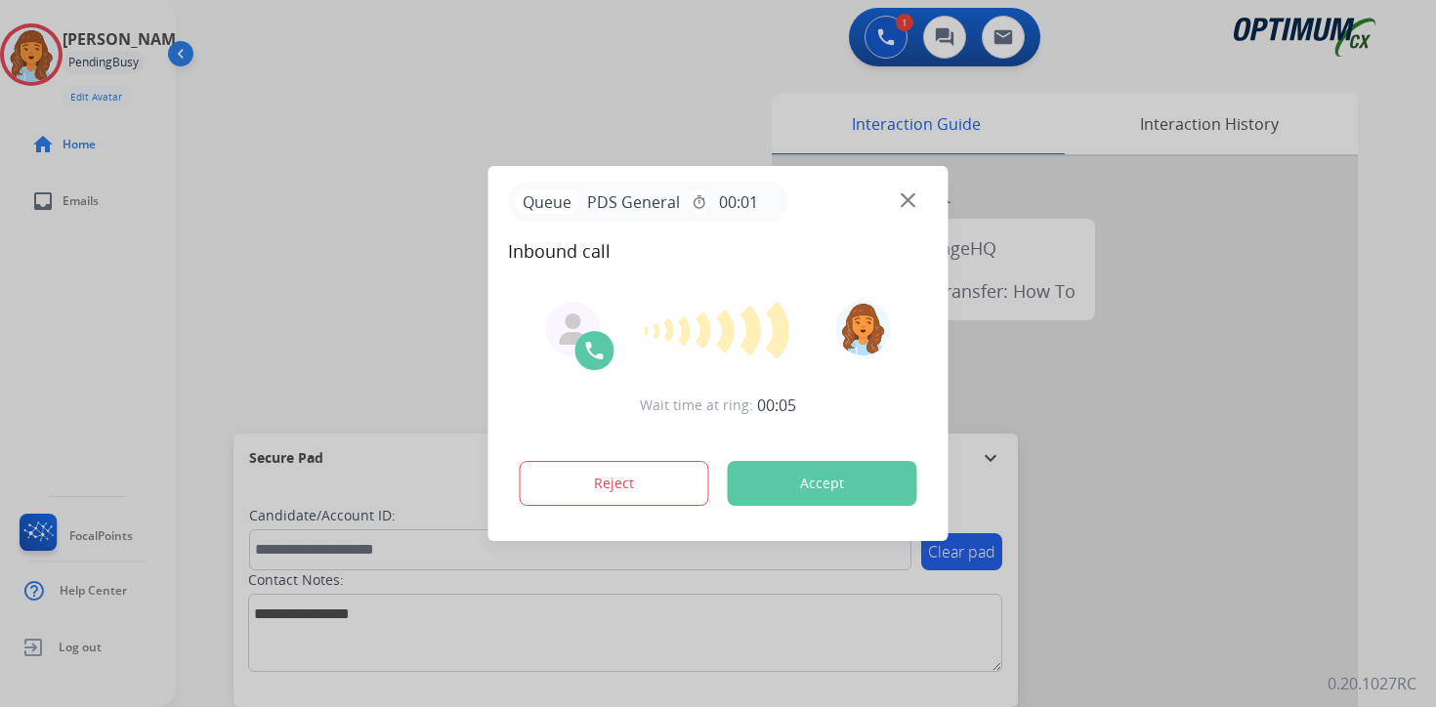
drag, startPoint x: 732, startPoint y: 443, endPoint x: 652, endPoint y: 388, distance: 97.0
click at [732, 443] on div "Wait time at ring: 00:05 Reject Accept" at bounding box center [718, 404] width 421 height 241
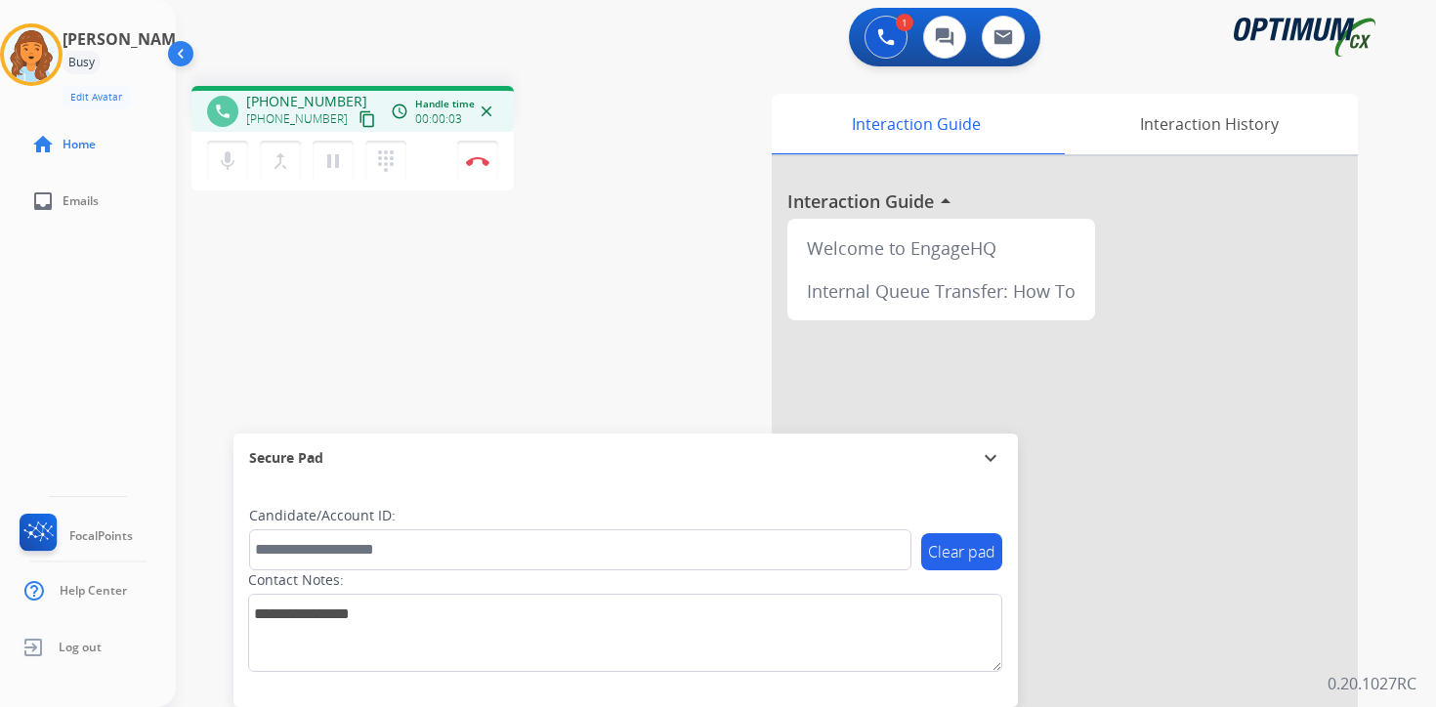
click at [354, 132] on div "mic Mute merge_type Bridge pause Hold dialpad Dialpad Disconnect" at bounding box center [352, 161] width 322 height 59
click at [359, 120] on mat-icon "content_copy" at bounding box center [368, 119] width 18 height 18
click at [1389, 671] on div "1 Voice Interactions 0 Chat Interactions 0 Email Interactions phone [PHONE_NUMB…" at bounding box center [806, 353] width 1260 height 707
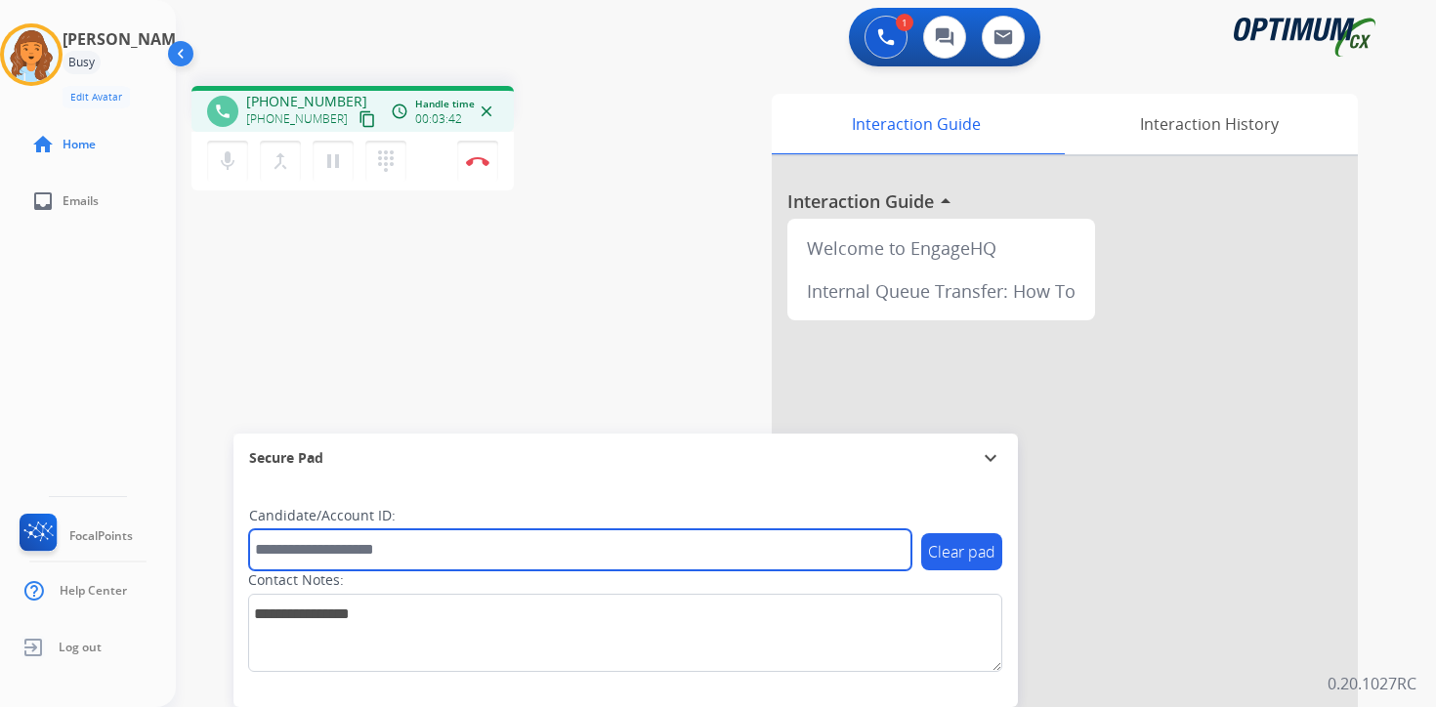
click at [663, 544] on input "text" at bounding box center [580, 549] width 662 height 41
type input "****"
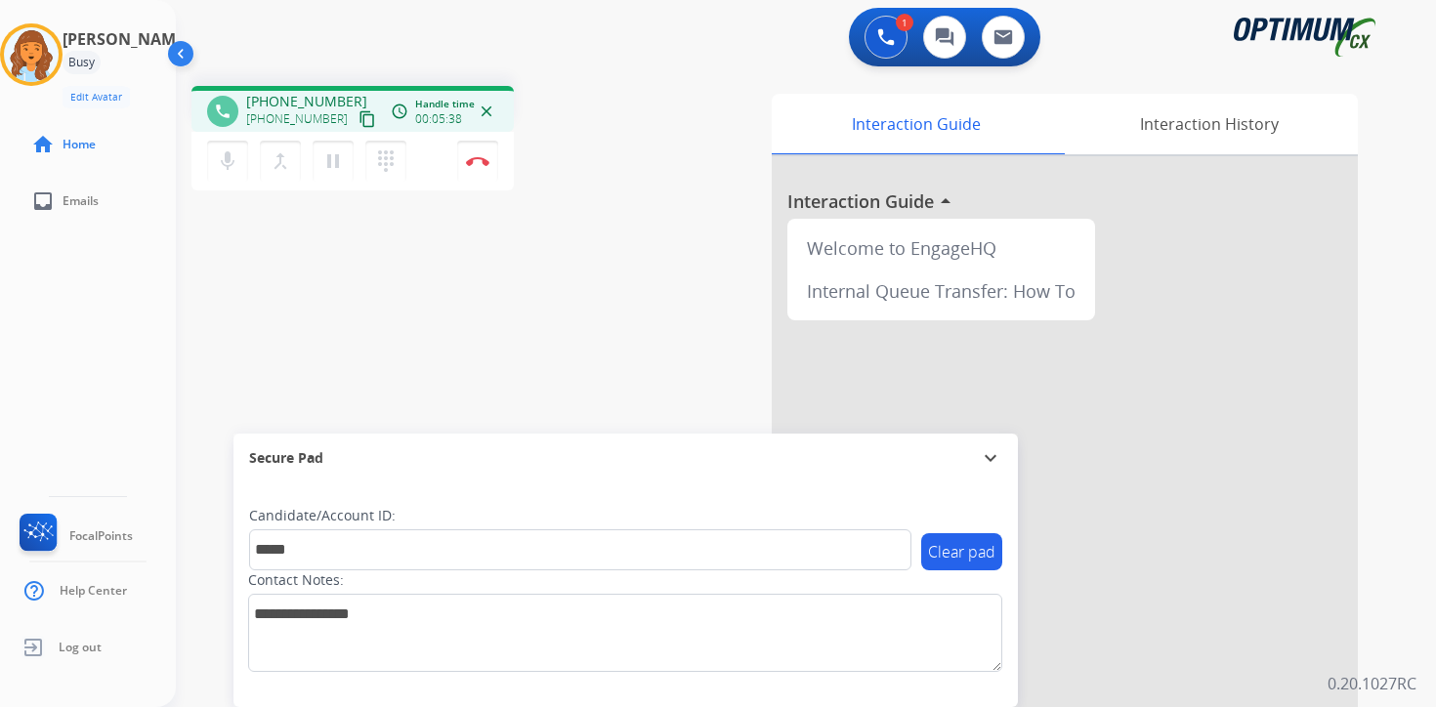
click at [1399, 663] on div "1 Voice Interactions 0 Chat Interactions 0 Email Interactions phone [PHONE_NUMB…" at bounding box center [806, 353] width 1260 height 707
click at [481, 176] on button "Disconnect" at bounding box center [477, 161] width 41 height 41
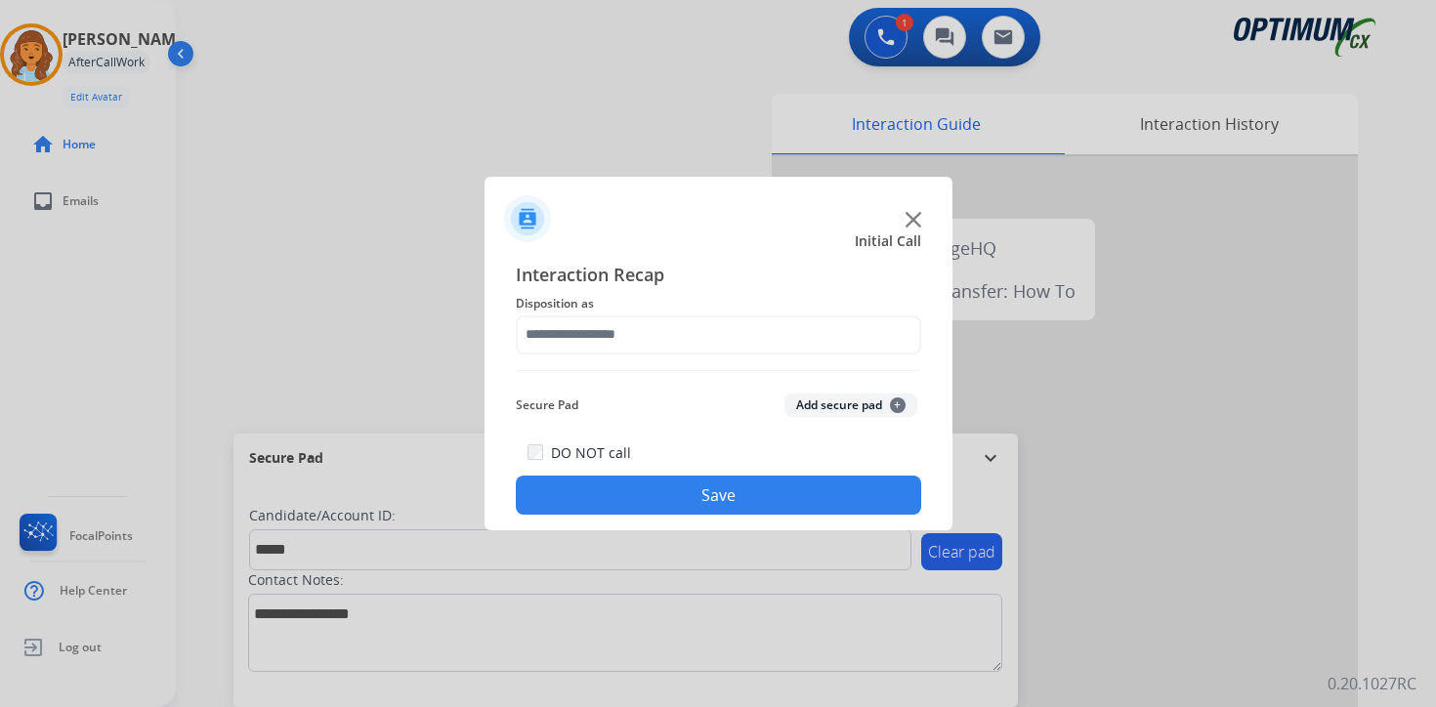
click at [902, 410] on button "Add secure pad +" at bounding box center [850, 405] width 133 height 23
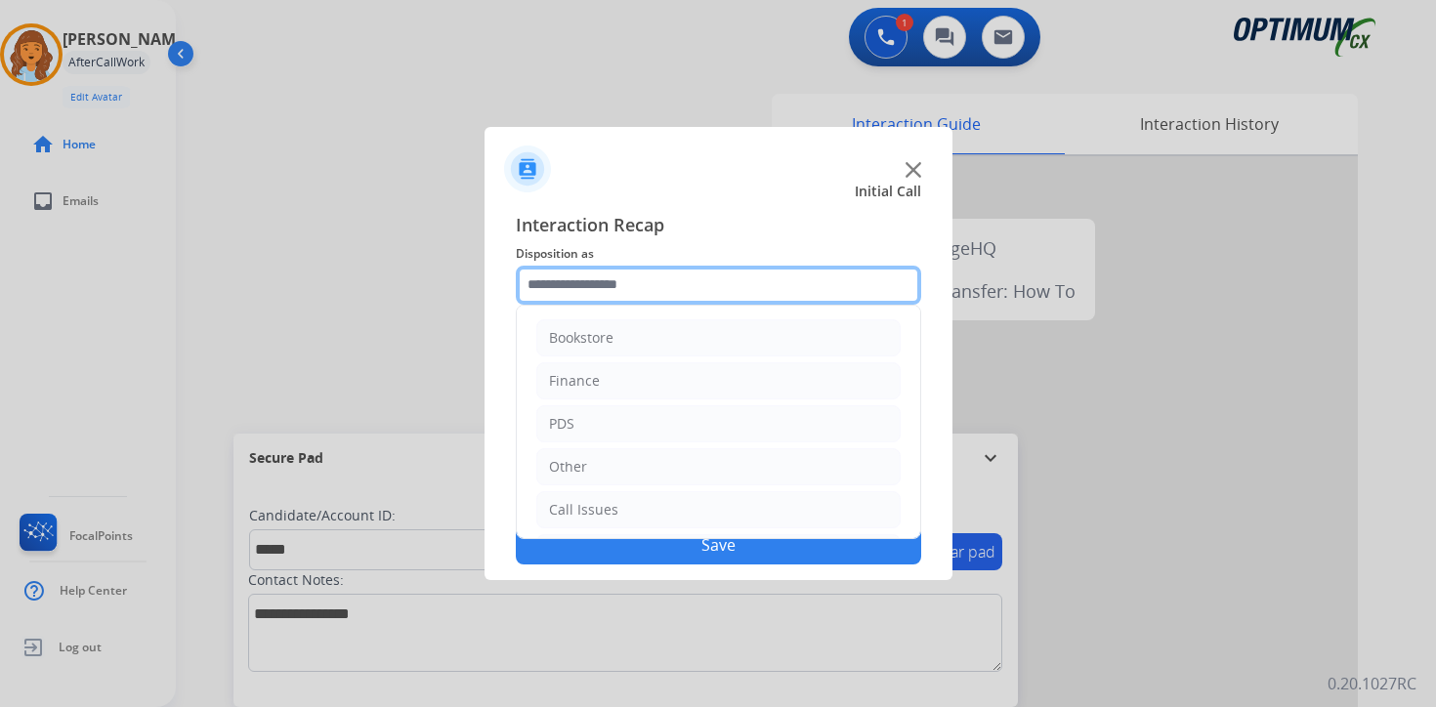
click at [687, 297] on input "text" at bounding box center [718, 285] width 405 height 39
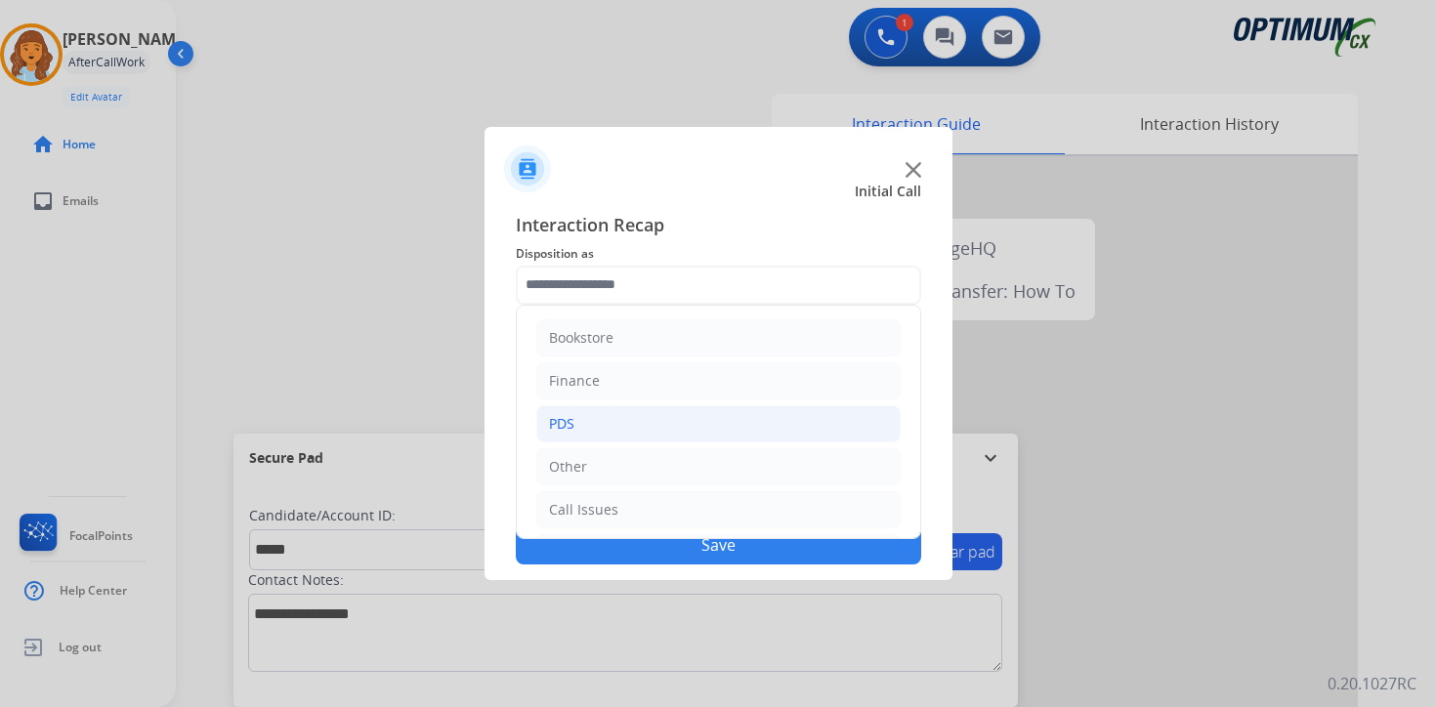
click at [590, 430] on li "PDS" at bounding box center [718, 423] width 364 height 37
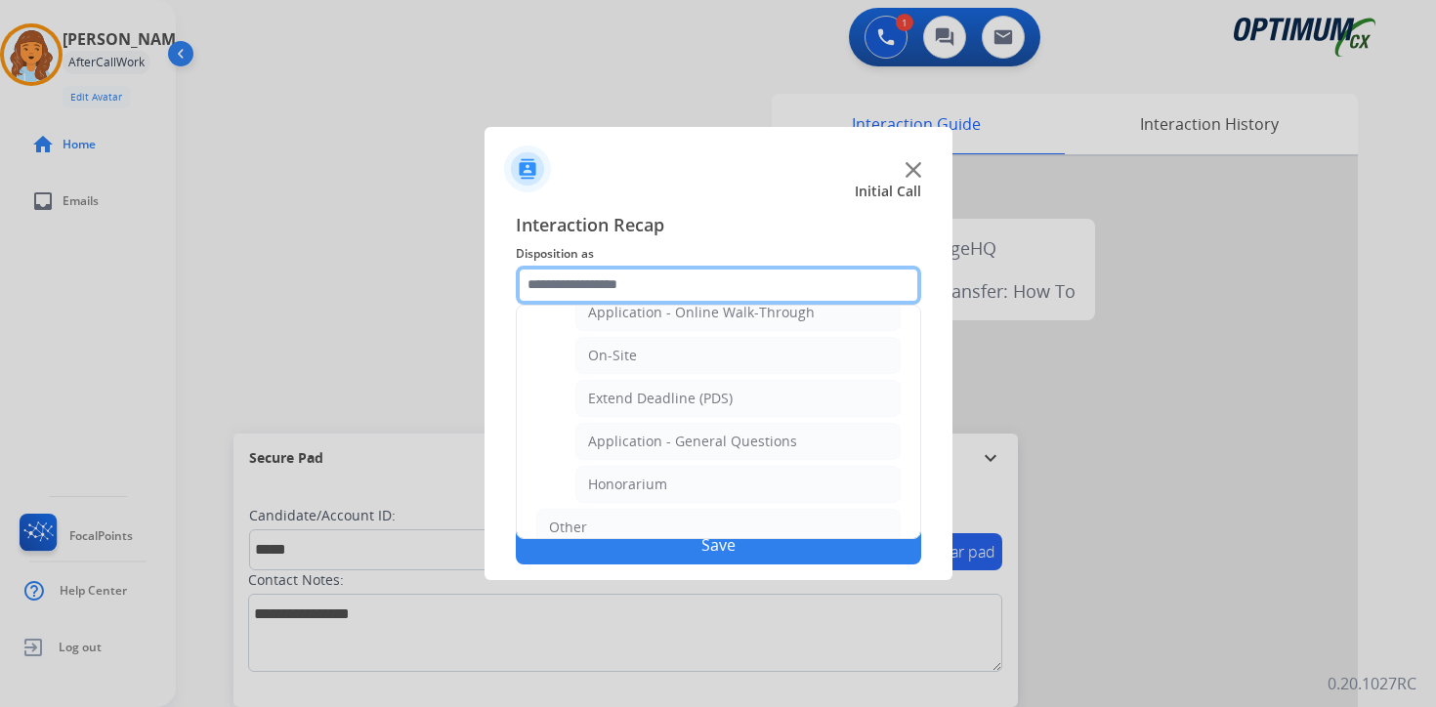
scroll to position [498, 0]
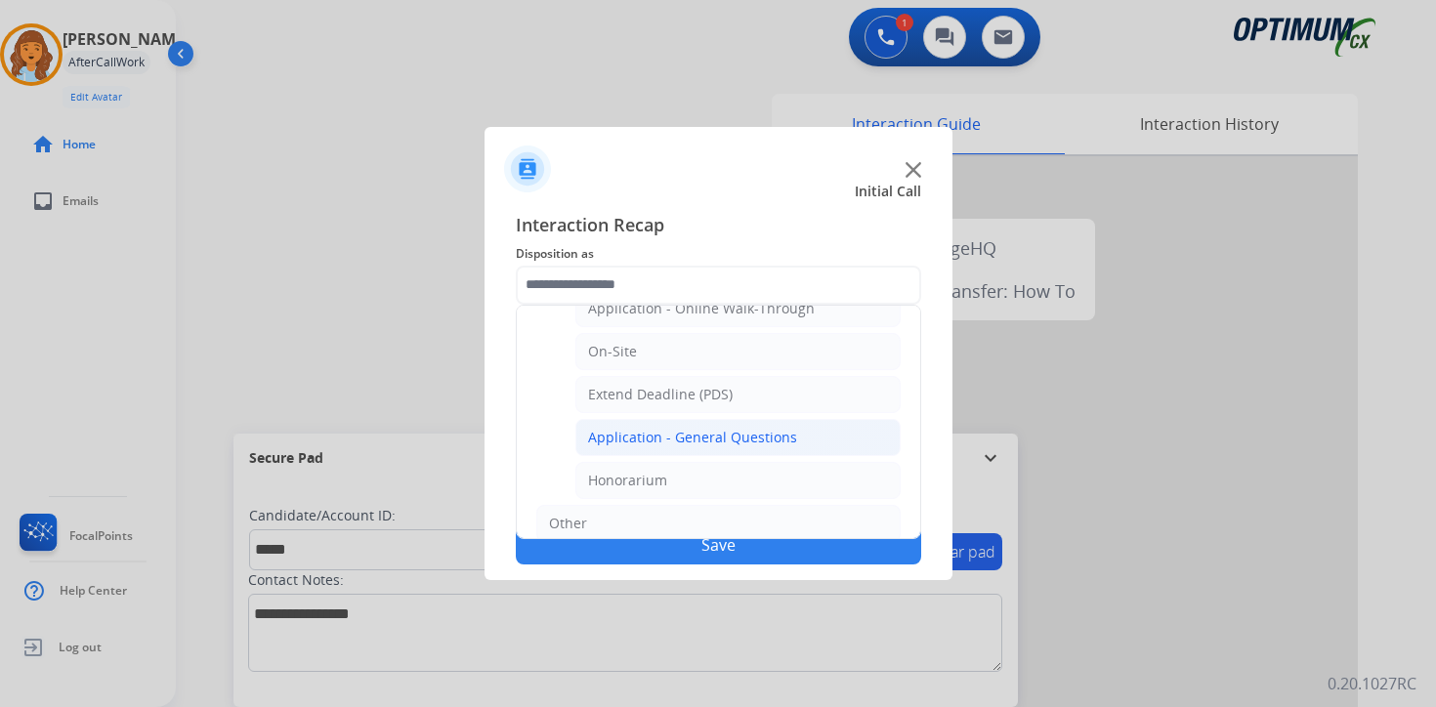
click at [829, 435] on li "Application - General Questions" at bounding box center [737, 437] width 325 height 37
type input "**********"
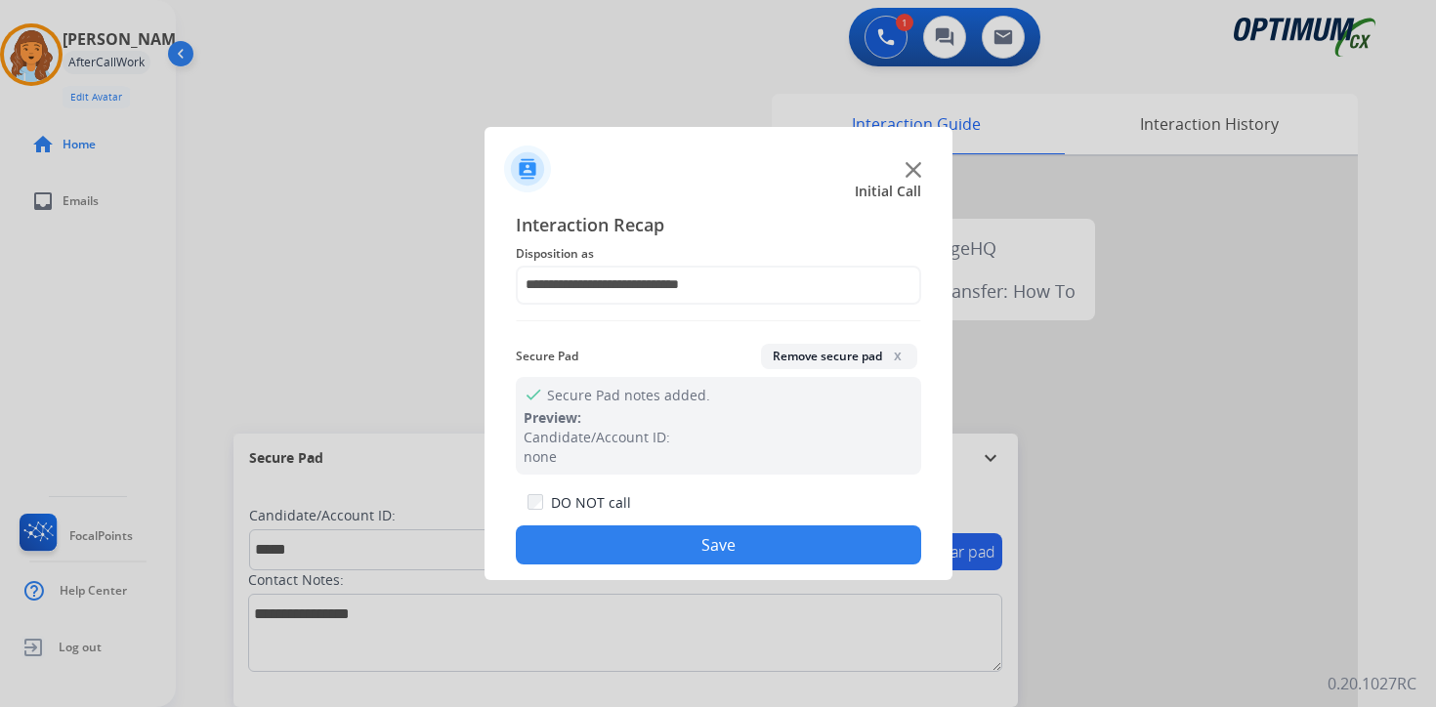
click at [830, 554] on button "Save" at bounding box center [718, 545] width 405 height 39
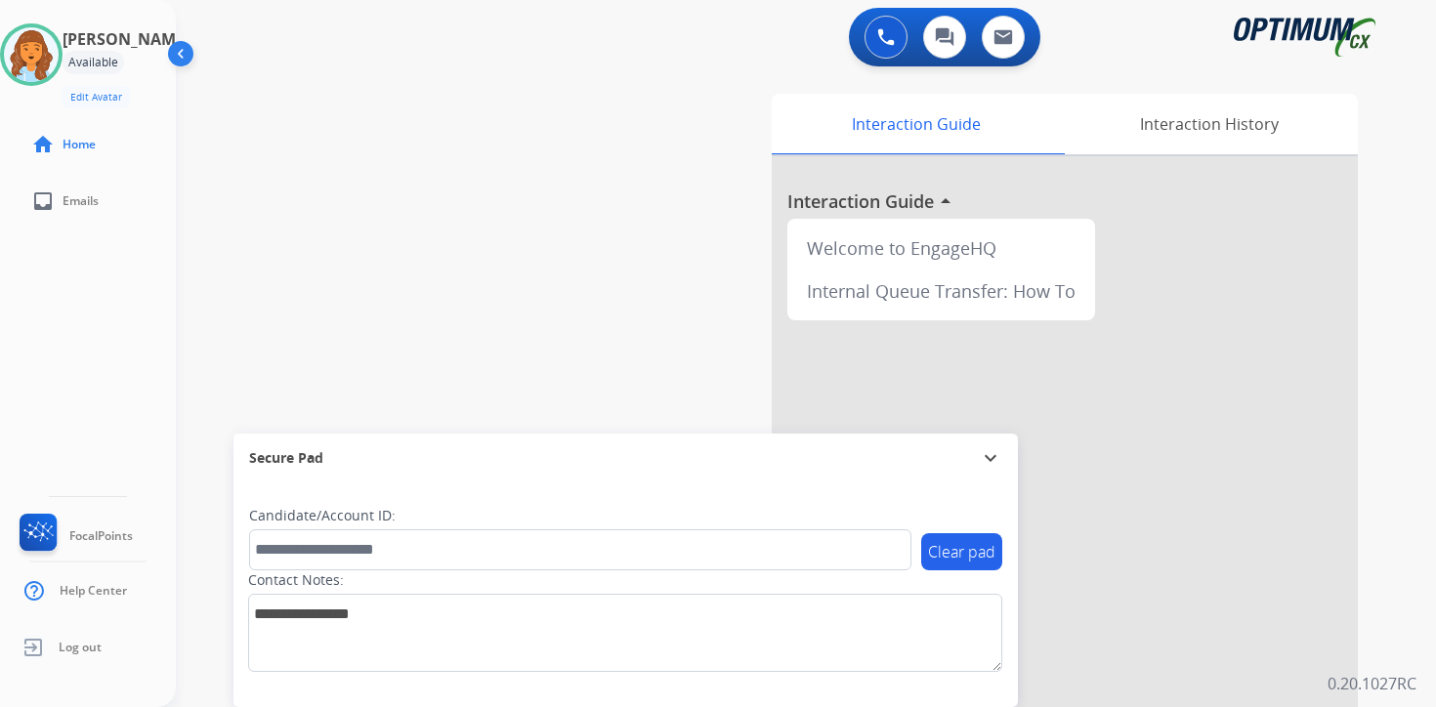
click at [942, 685] on div "Clear pad Candidate/Account ID: Contact Notes:" at bounding box center [625, 595] width 784 height 225
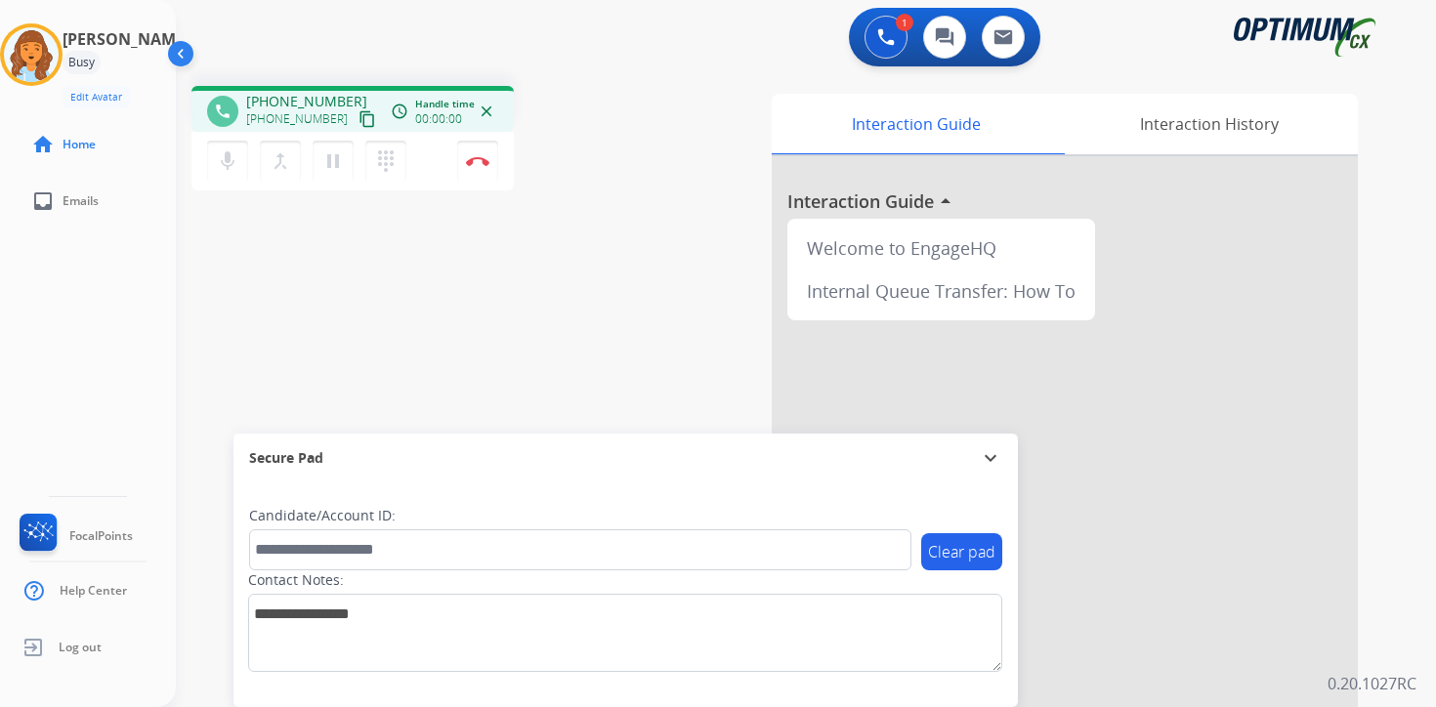
click at [359, 125] on mat-icon "content_copy" at bounding box center [368, 119] width 18 height 18
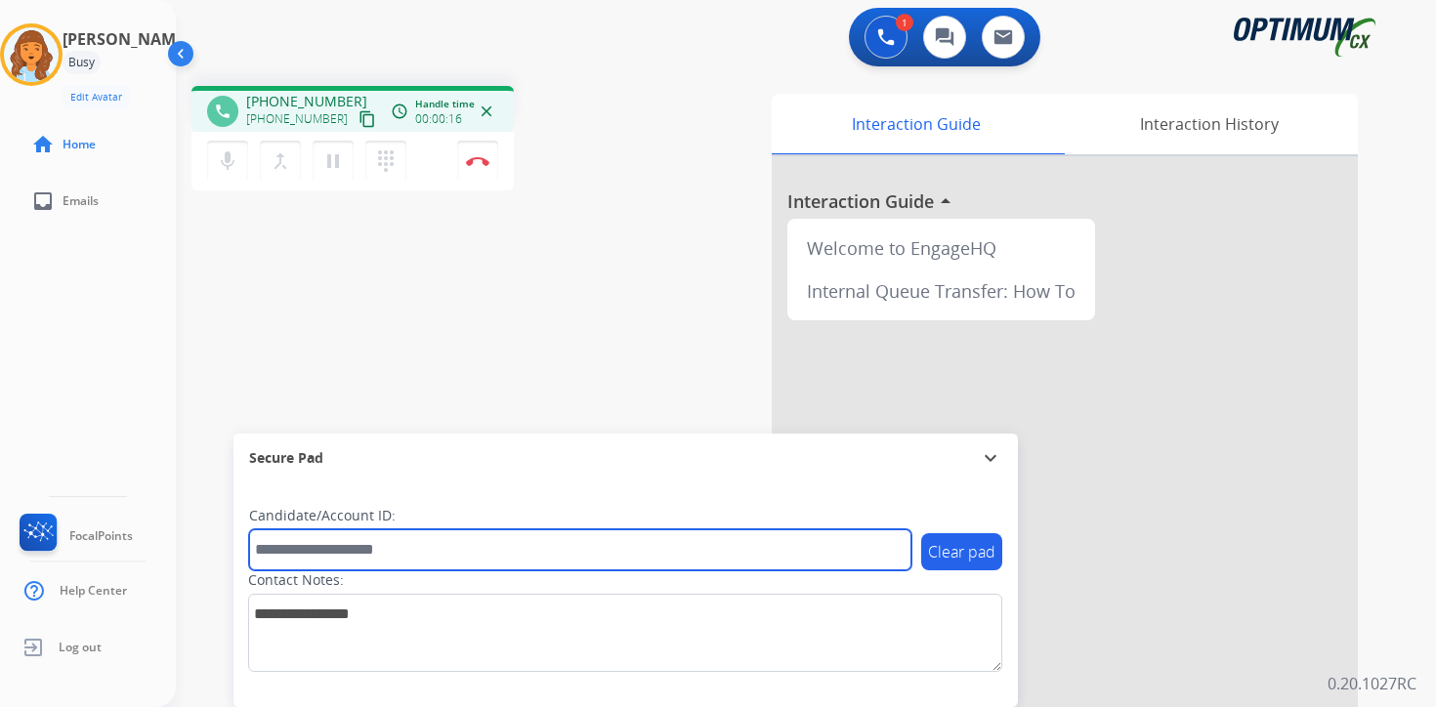
click at [294, 546] on input "text" at bounding box center [580, 549] width 662 height 41
type input "*******"
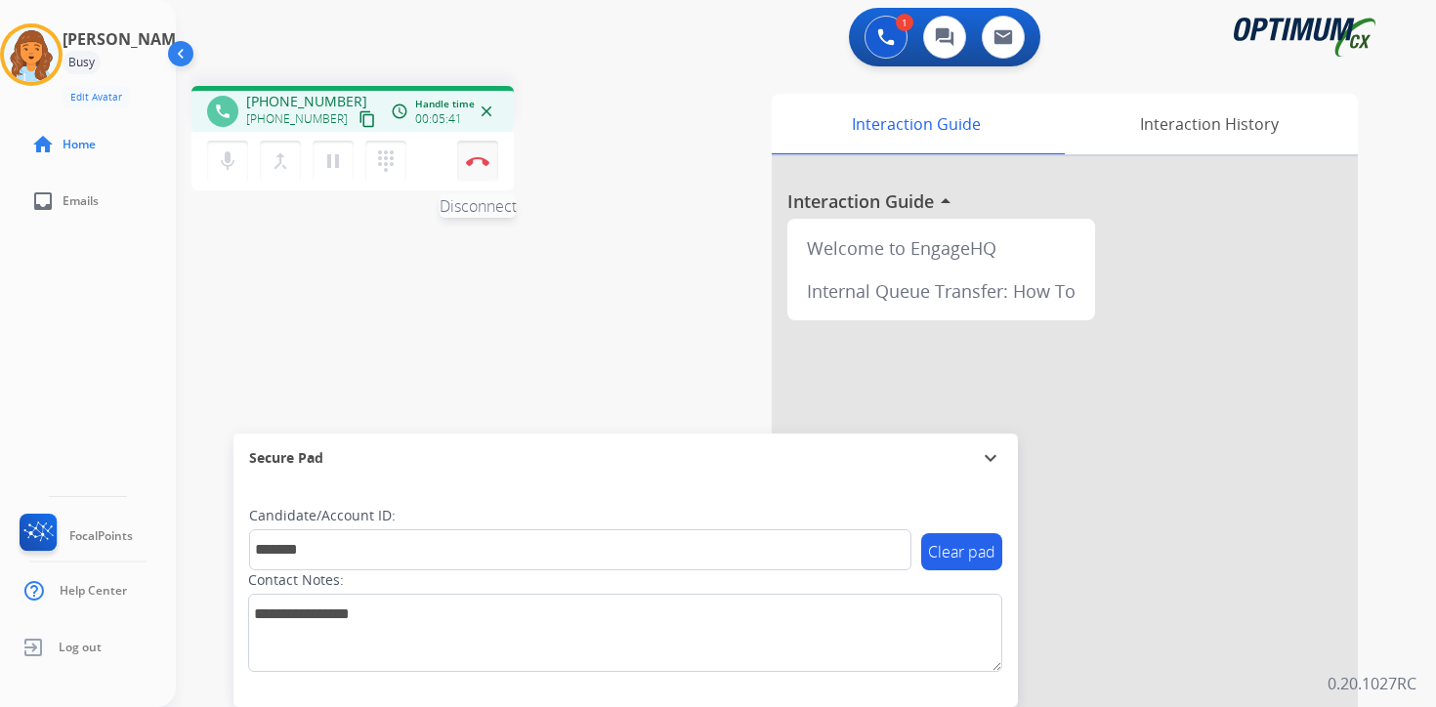
click at [486, 153] on button "Disconnect" at bounding box center [477, 161] width 41 height 41
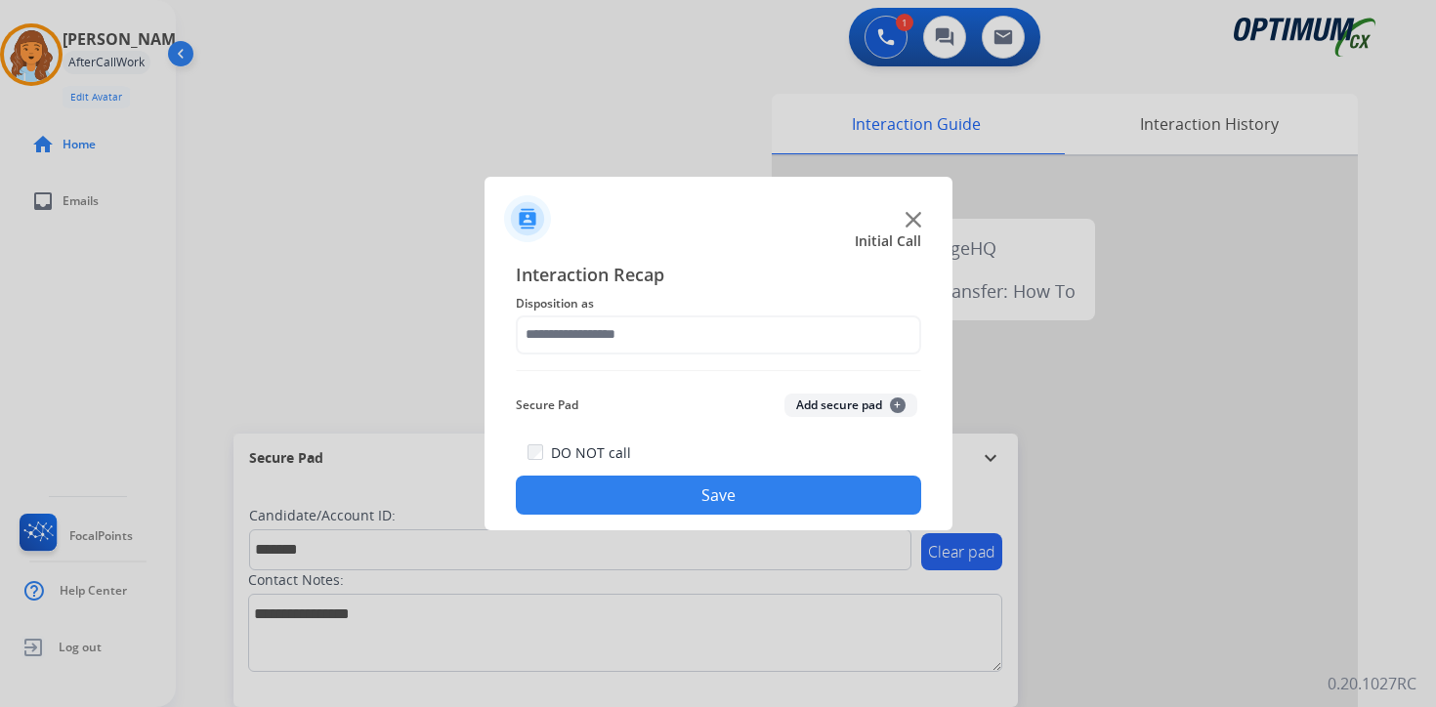
click at [902, 404] on span "+" at bounding box center [898, 406] width 16 height 16
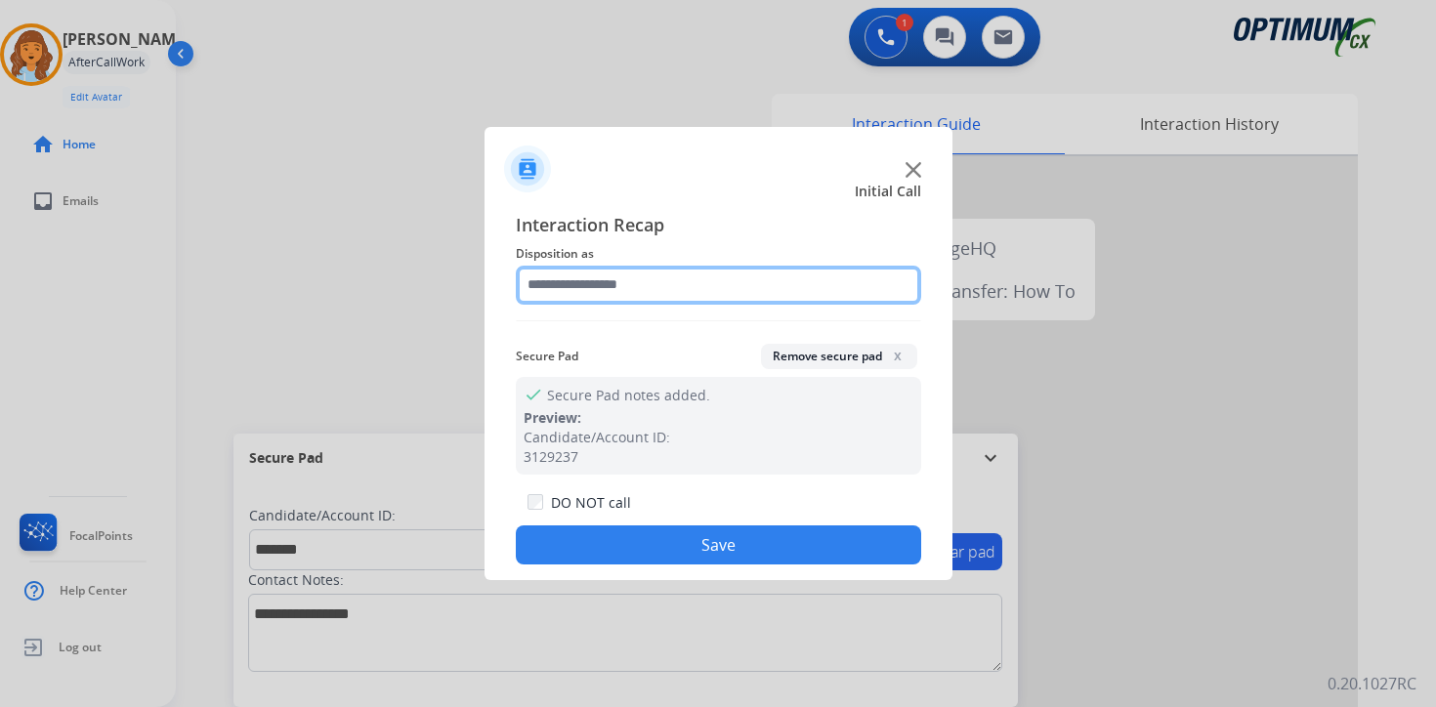
drag, startPoint x: 536, startPoint y: 290, endPoint x: 548, endPoint y: 301, distance: 15.9
click at [537, 290] on input "text" at bounding box center [718, 285] width 405 height 39
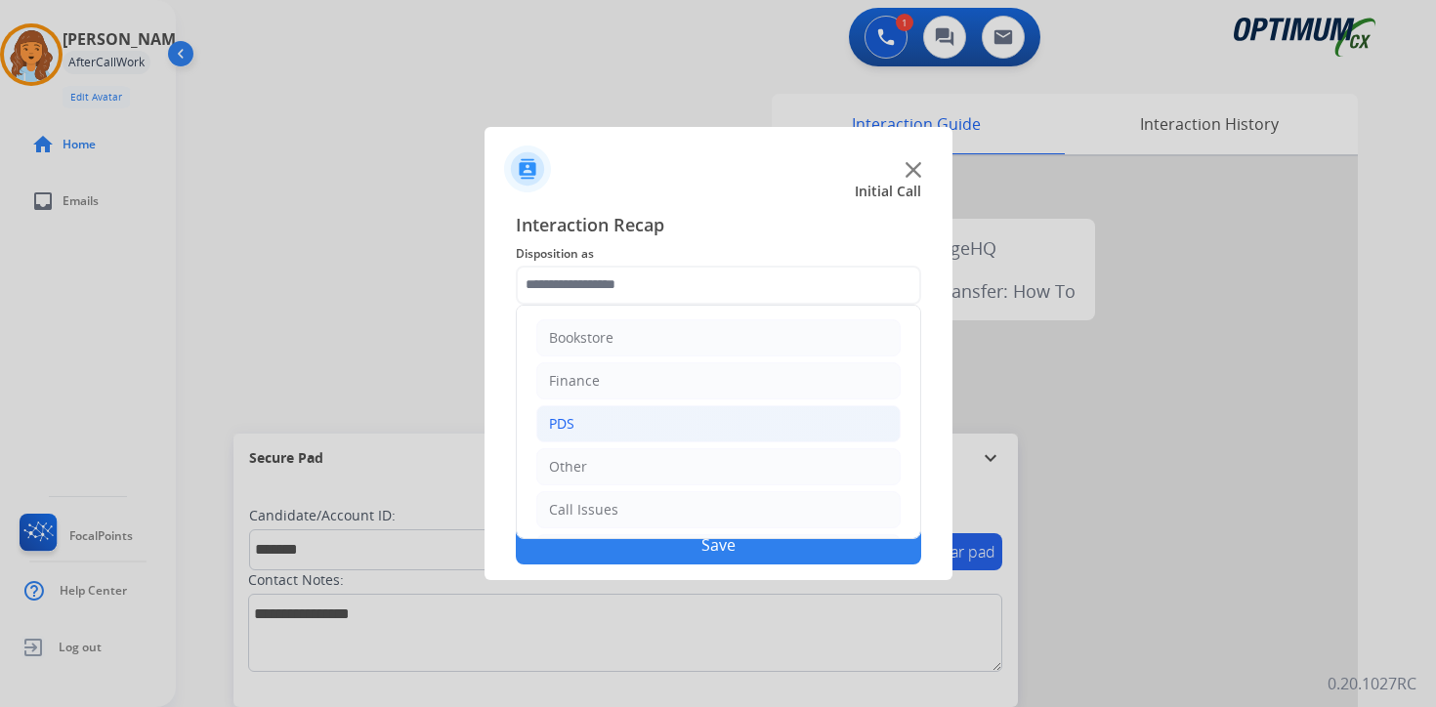
click at [579, 415] on li "PDS" at bounding box center [718, 423] width 364 height 37
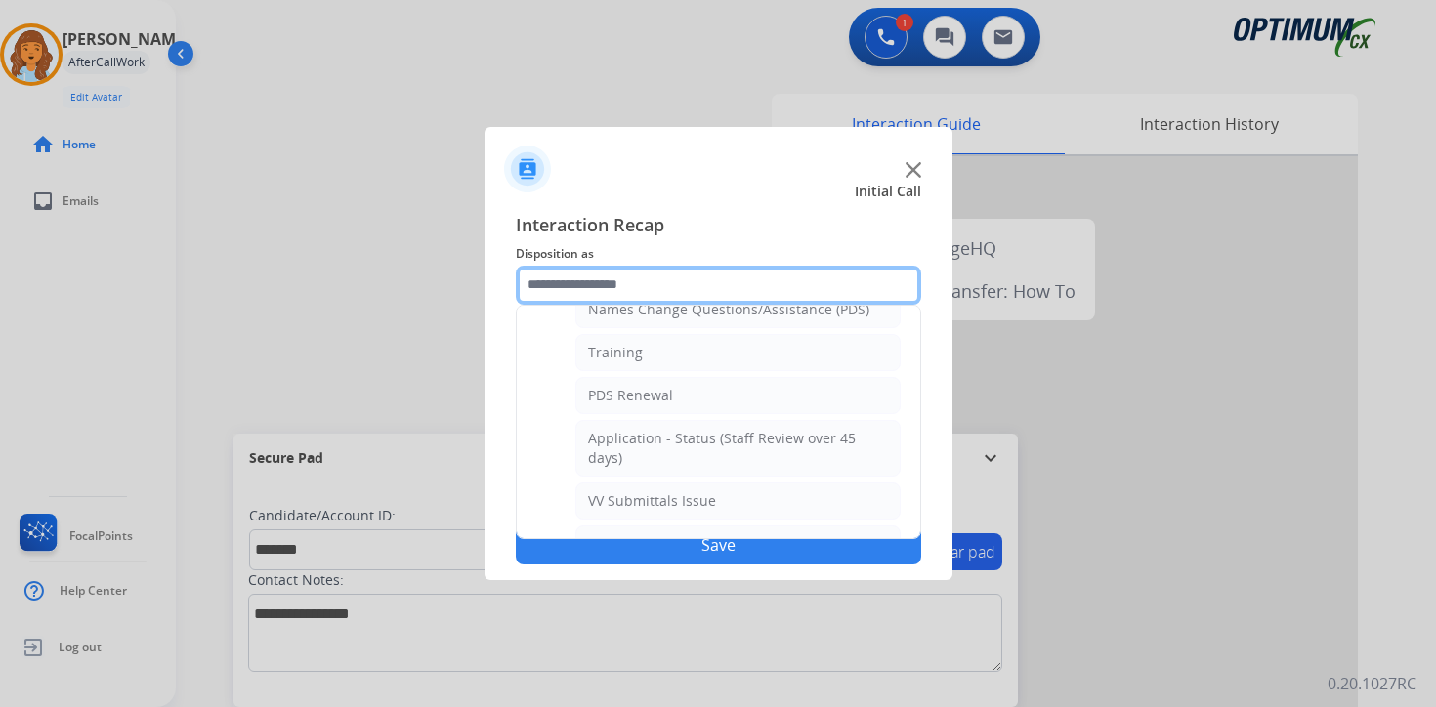
scroll to position [200, 0]
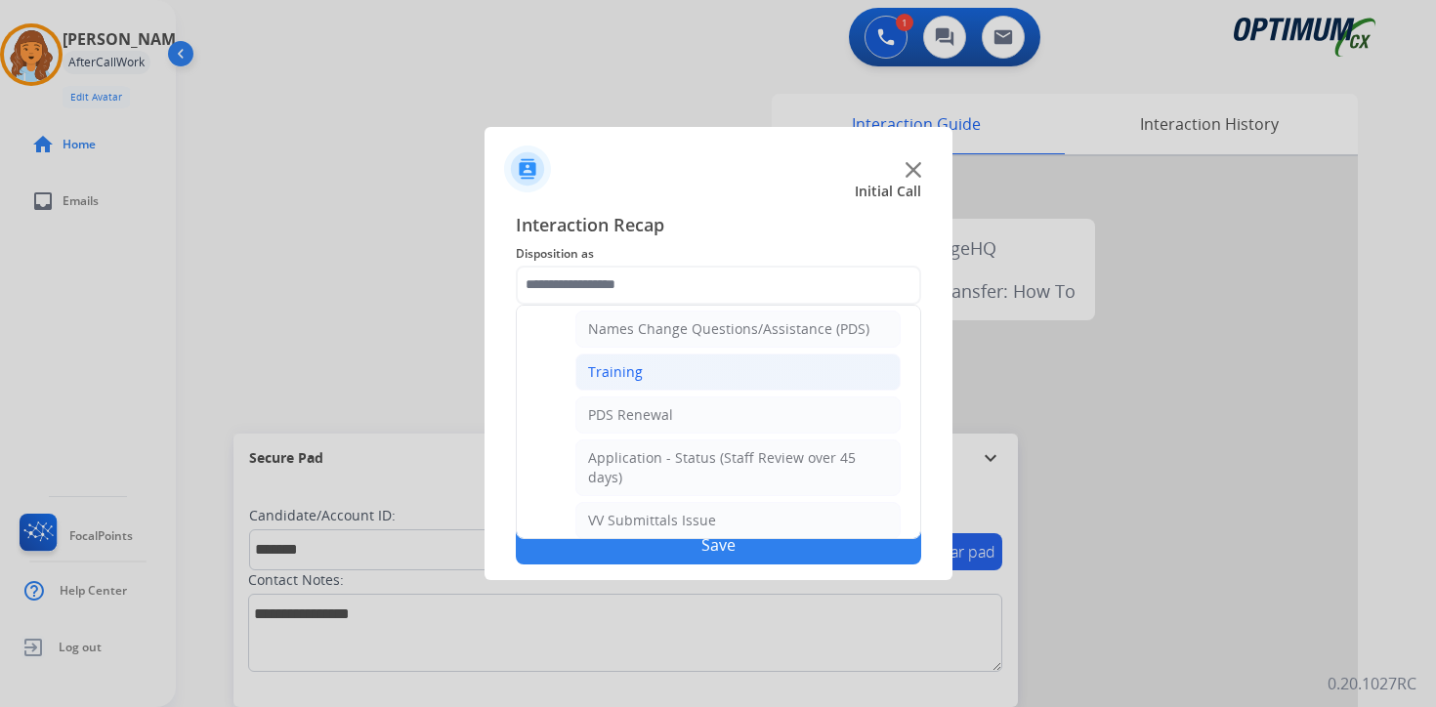
click at [712, 372] on li "Training" at bounding box center [737, 372] width 325 height 37
type input "********"
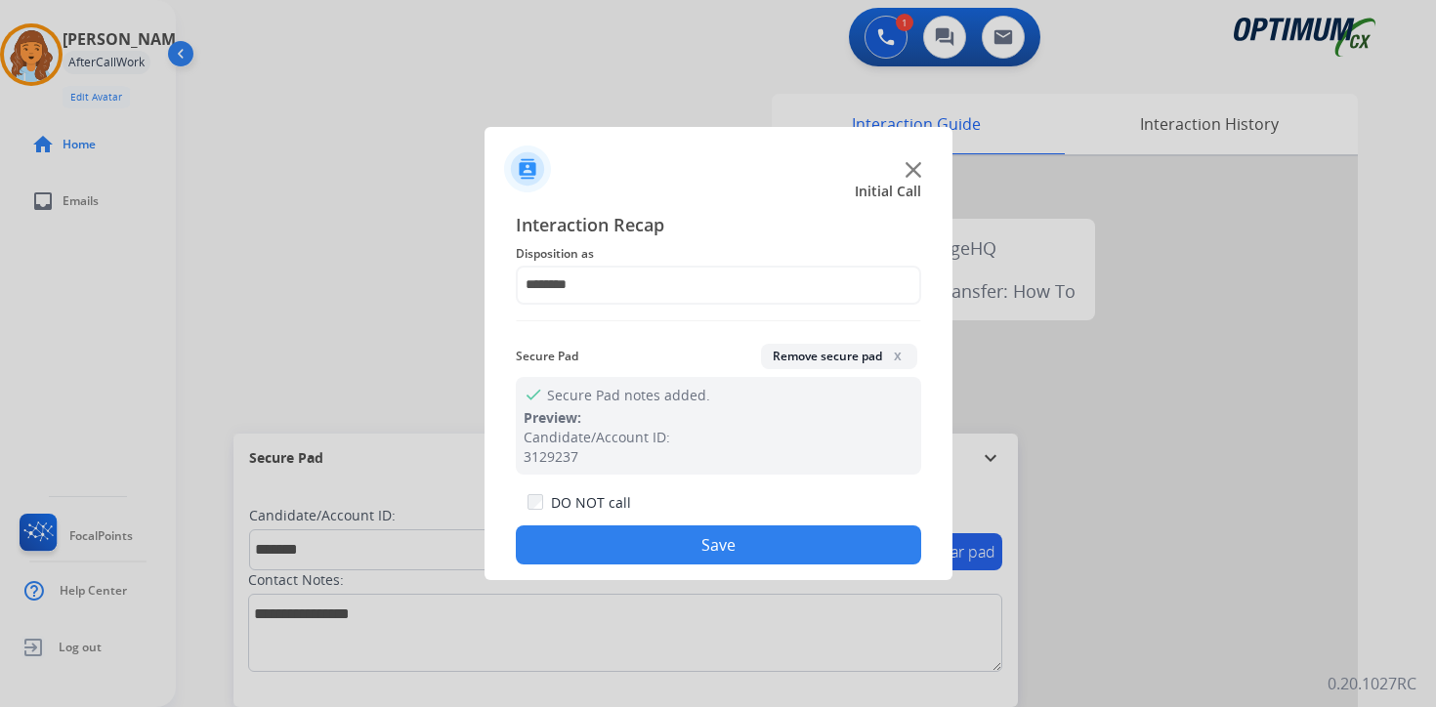
click at [704, 557] on button "Save" at bounding box center [718, 545] width 405 height 39
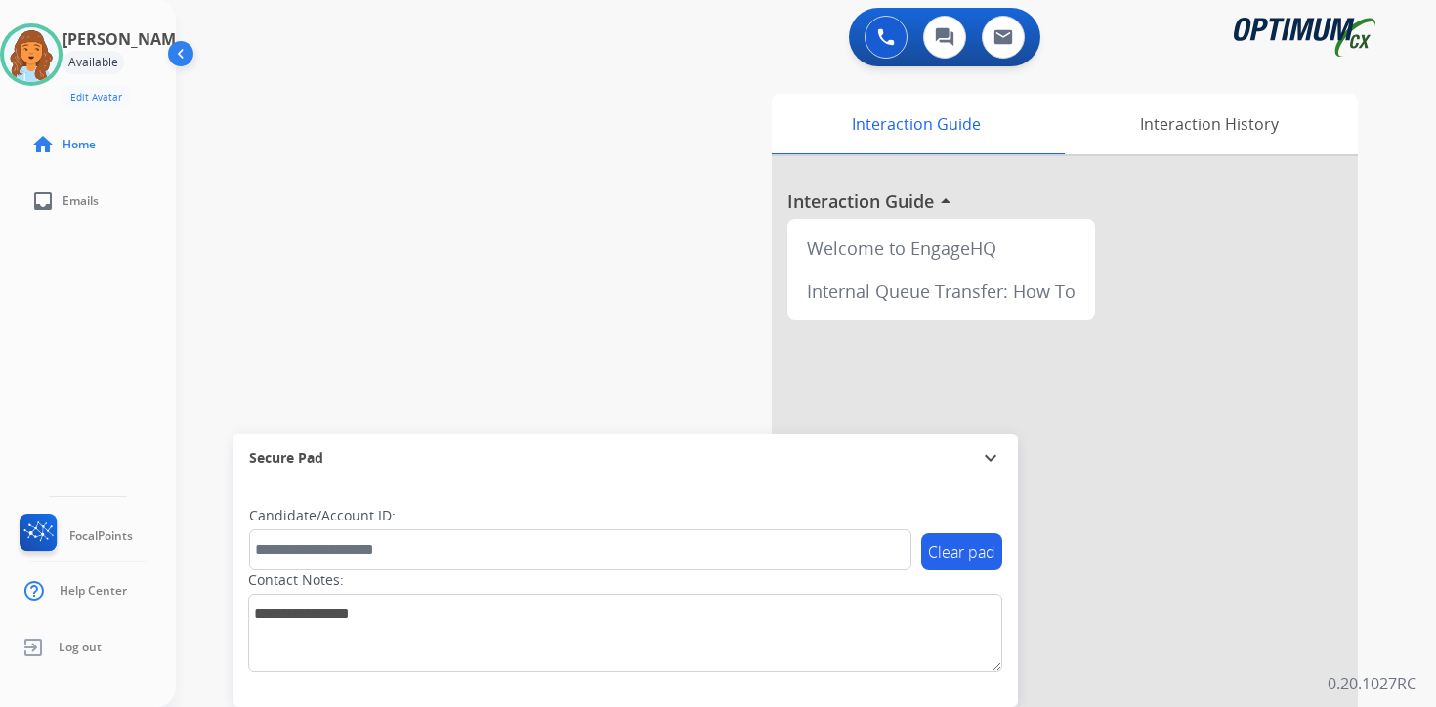
click at [1375, 577] on div "Interaction Guide Interaction History Interaction Guide arrow_drop_up Welcome t…" at bounding box center [1035, 485] width 708 height 799
click at [969, 689] on div "Clear pad Candidate/Account ID: Contact Notes:" at bounding box center [625, 595] width 784 height 225
click at [53, 49] on img at bounding box center [31, 54] width 55 height 55
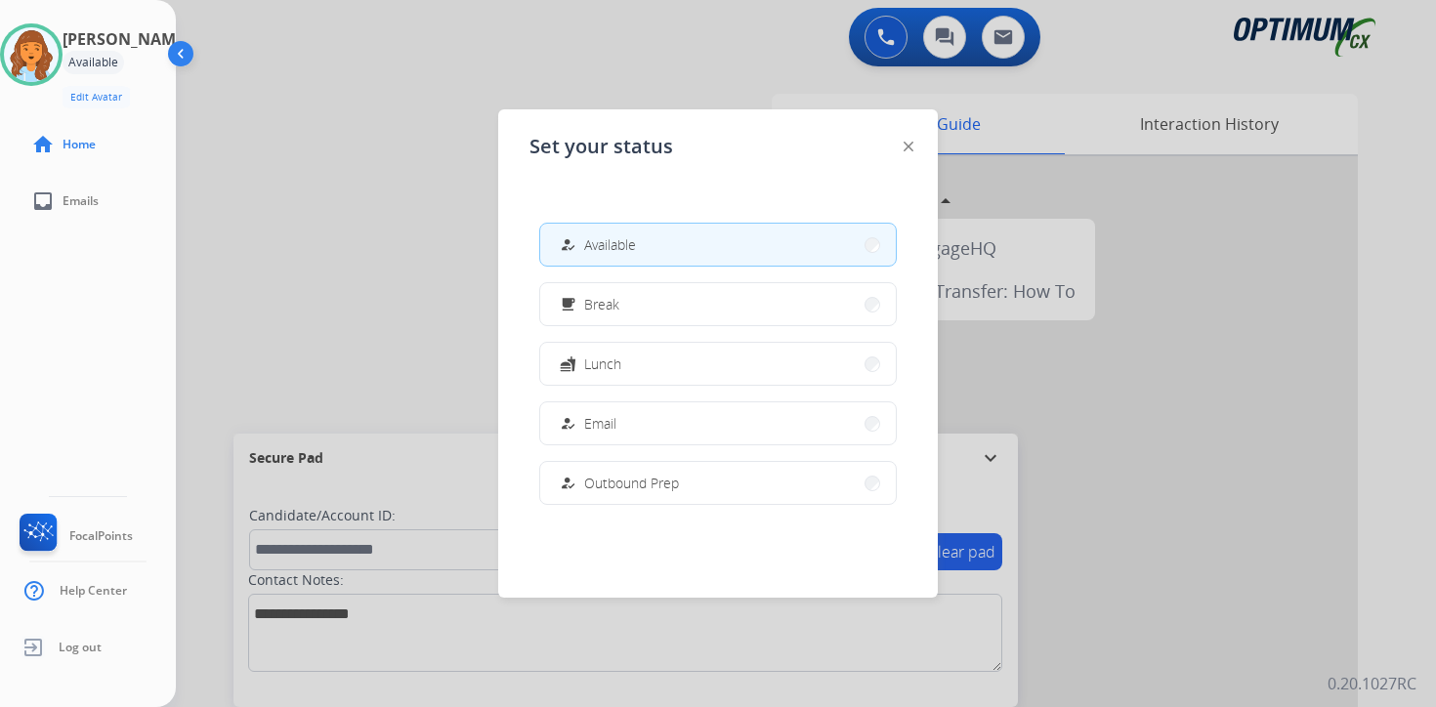
scroll to position [487, 0]
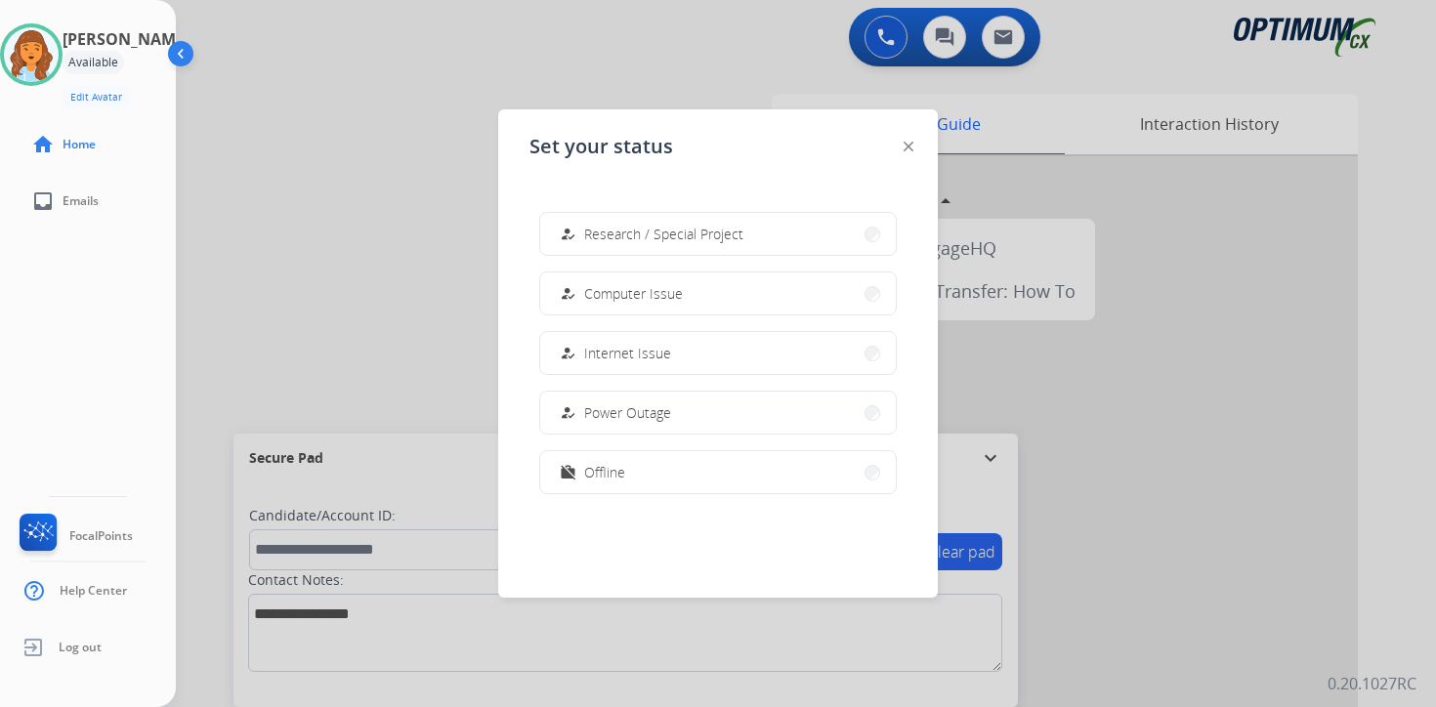
click at [657, 467] on button "work_off Offline" at bounding box center [718, 472] width 356 height 42
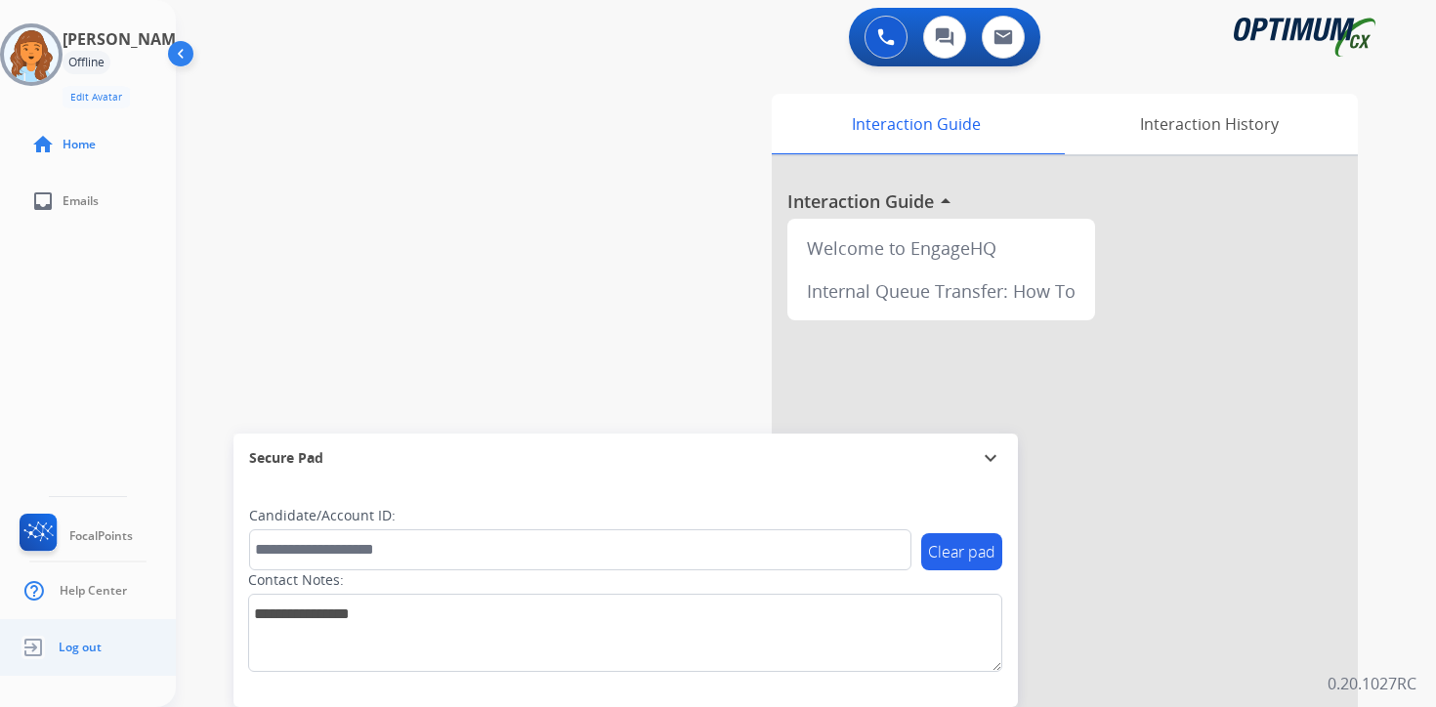
click at [77, 651] on span "Log out" at bounding box center [80, 648] width 43 height 16
